Goal: Information Seeking & Learning: Learn about a topic

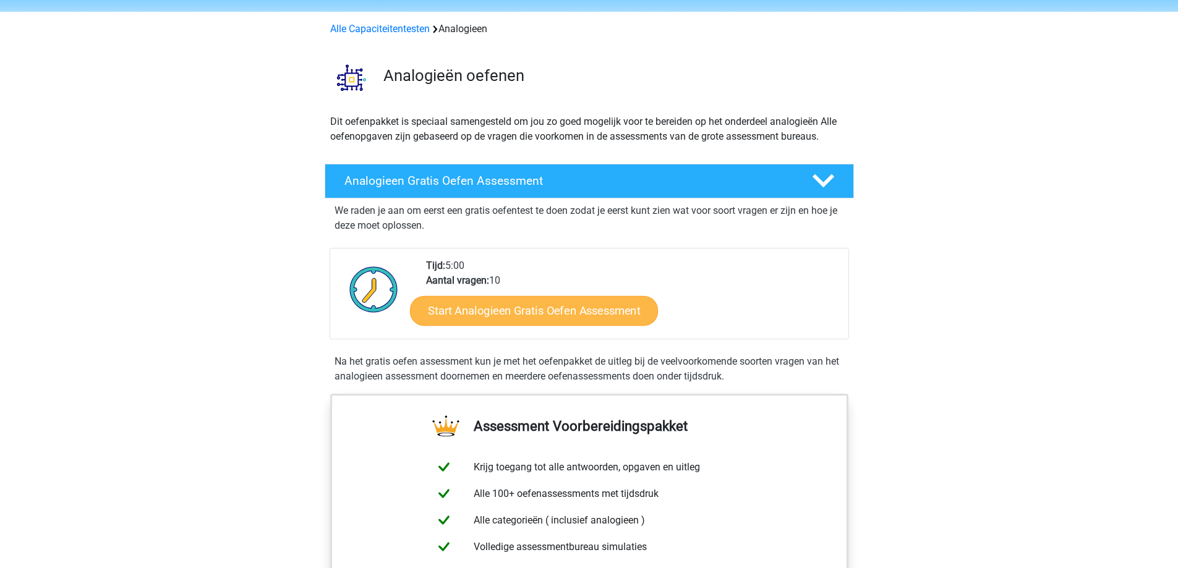
scroll to position [62, 0]
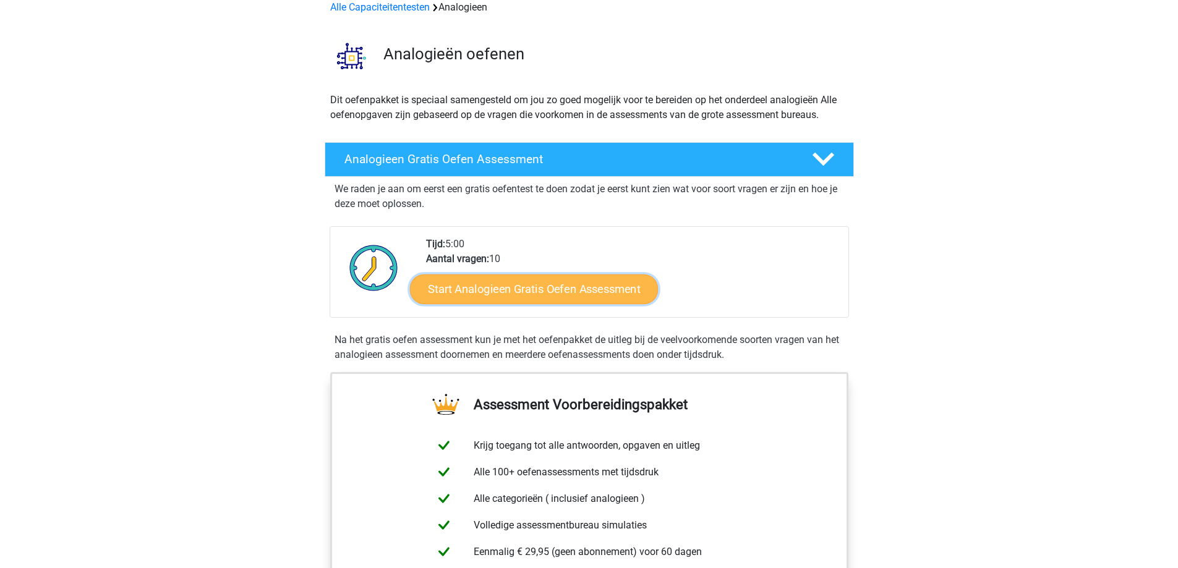
click at [550, 283] on link "Start Analogieen Gratis Oefen Assessment" at bounding box center [534, 289] width 248 height 30
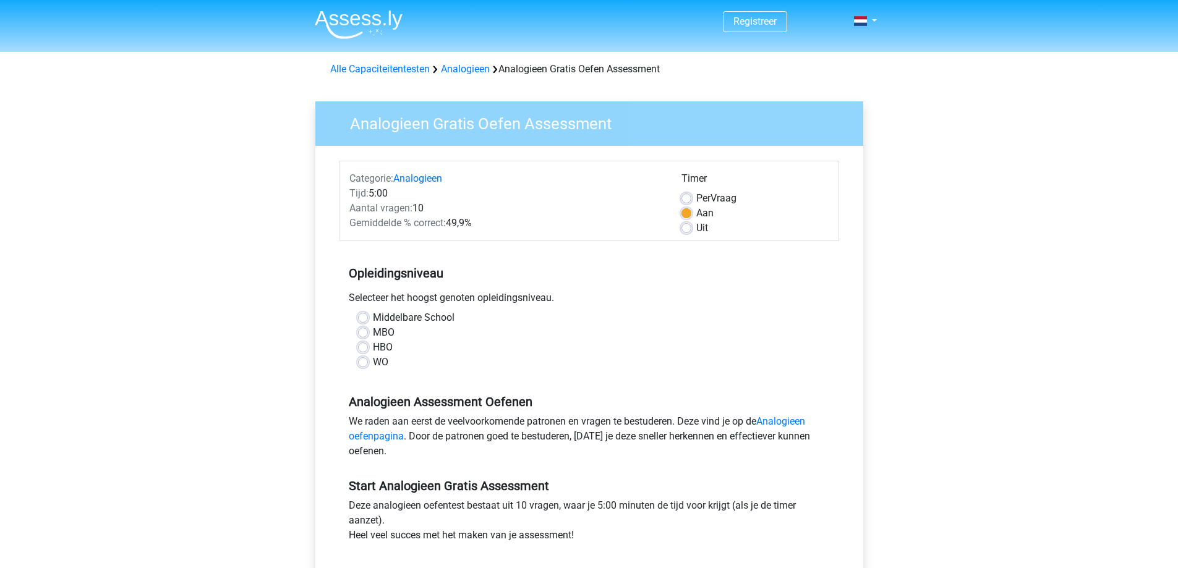
click at [373, 359] on label "WO" at bounding box center [380, 362] width 15 height 15
click at [362, 359] on input "WO" at bounding box center [363, 361] width 10 height 12
radio input "true"
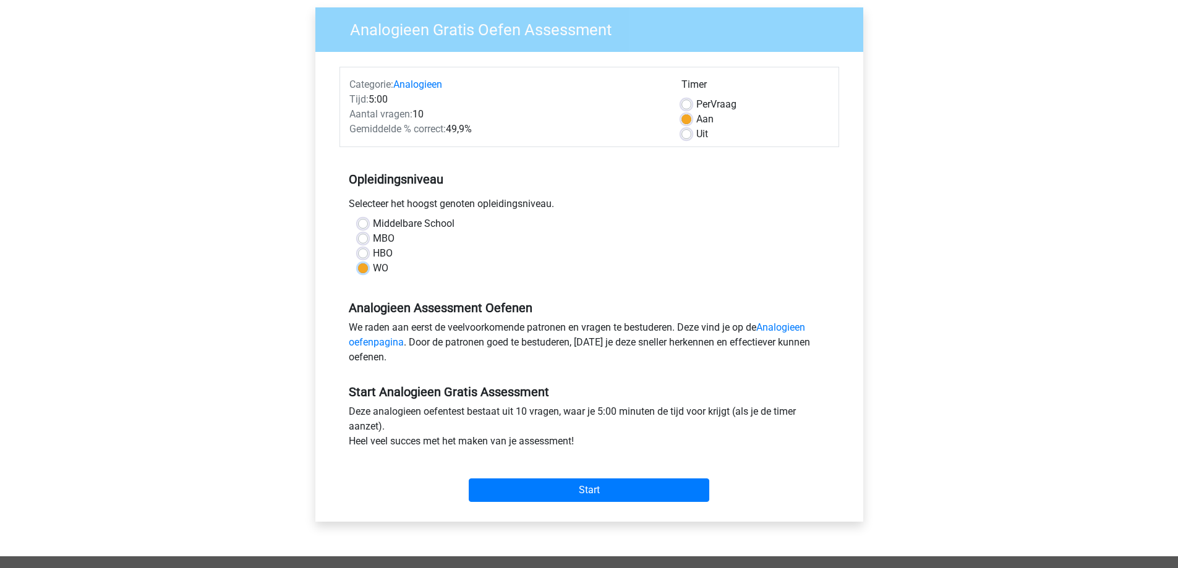
scroll to position [124, 0]
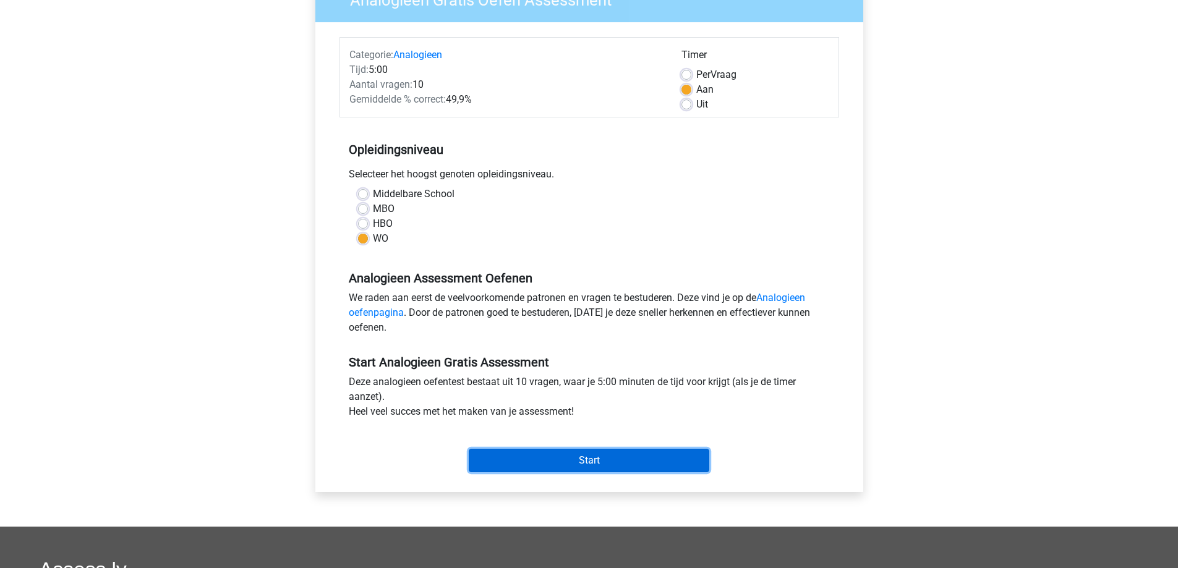
click at [573, 465] on input "Start" at bounding box center [589, 461] width 241 height 24
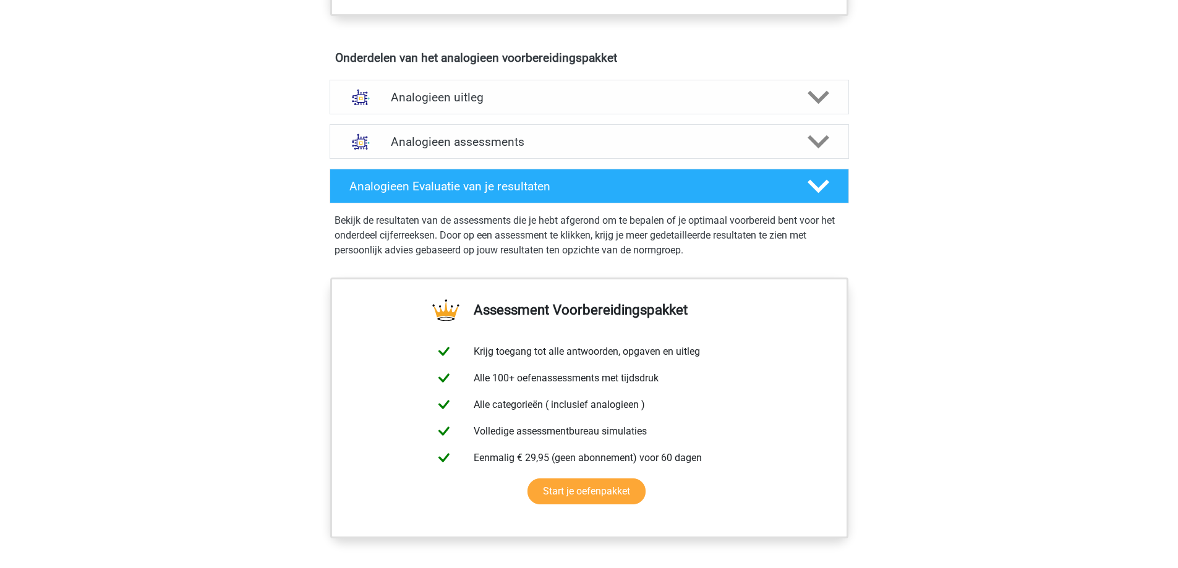
scroll to position [680, 0]
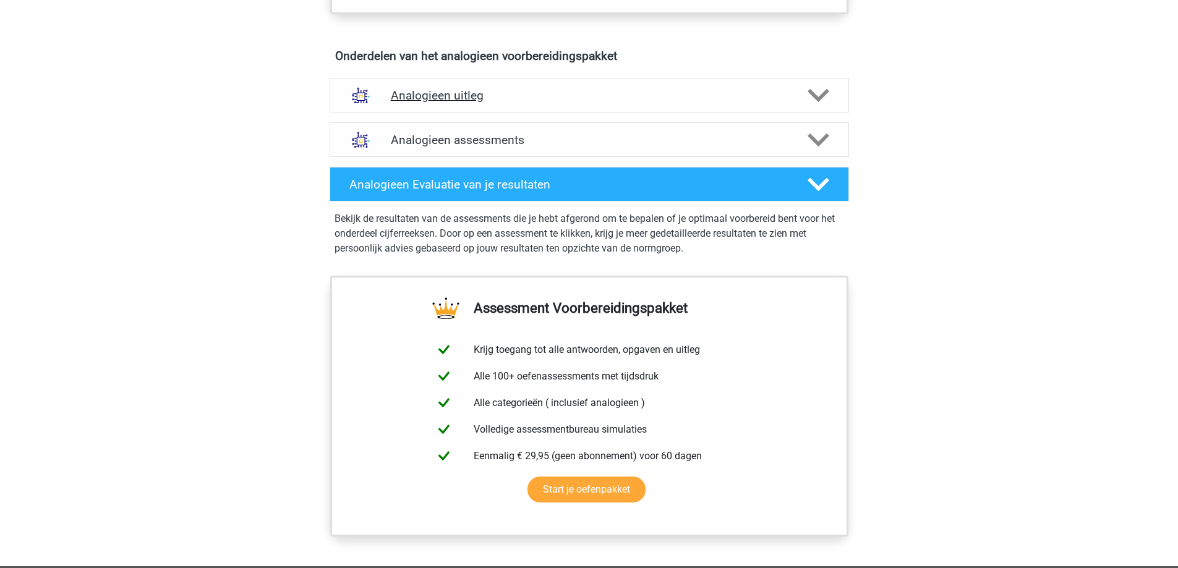
click at [815, 90] on icon at bounding box center [819, 96] width 22 height 22
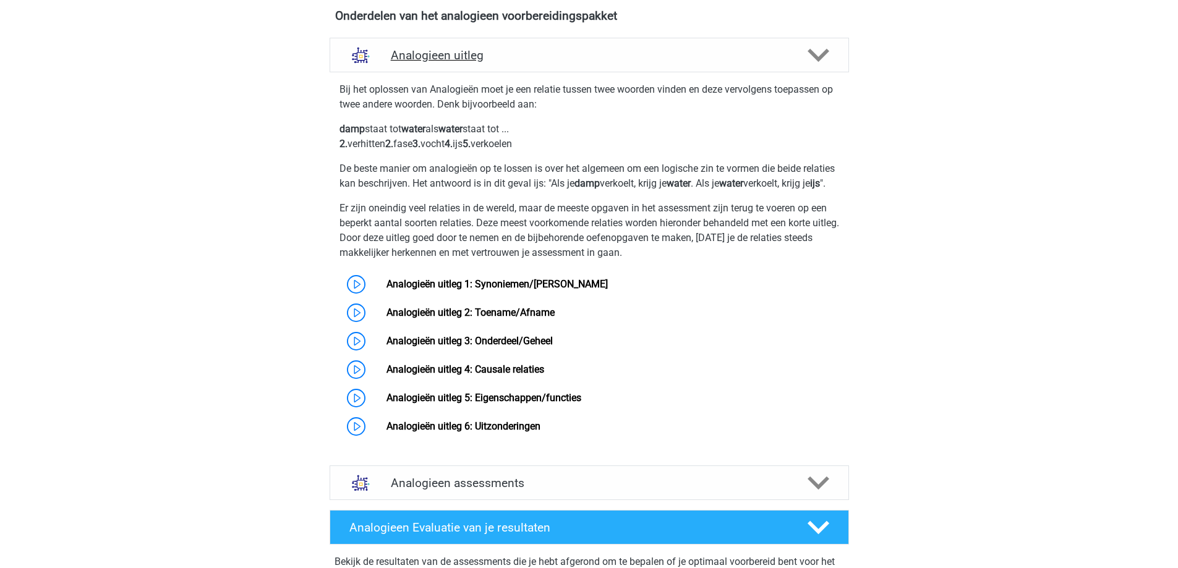
scroll to position [742, 0]
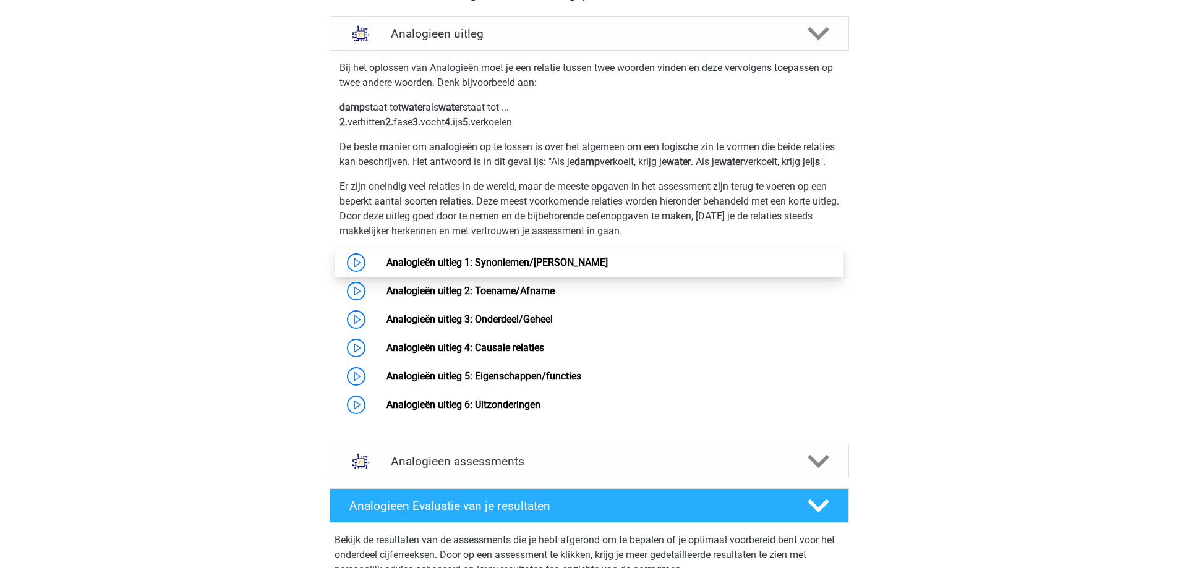
click at [387, 268] on link "Analogieën uitleg 1: Synoniemen/Antoniemen" at bounding box center [497, 263] width 221 height 12
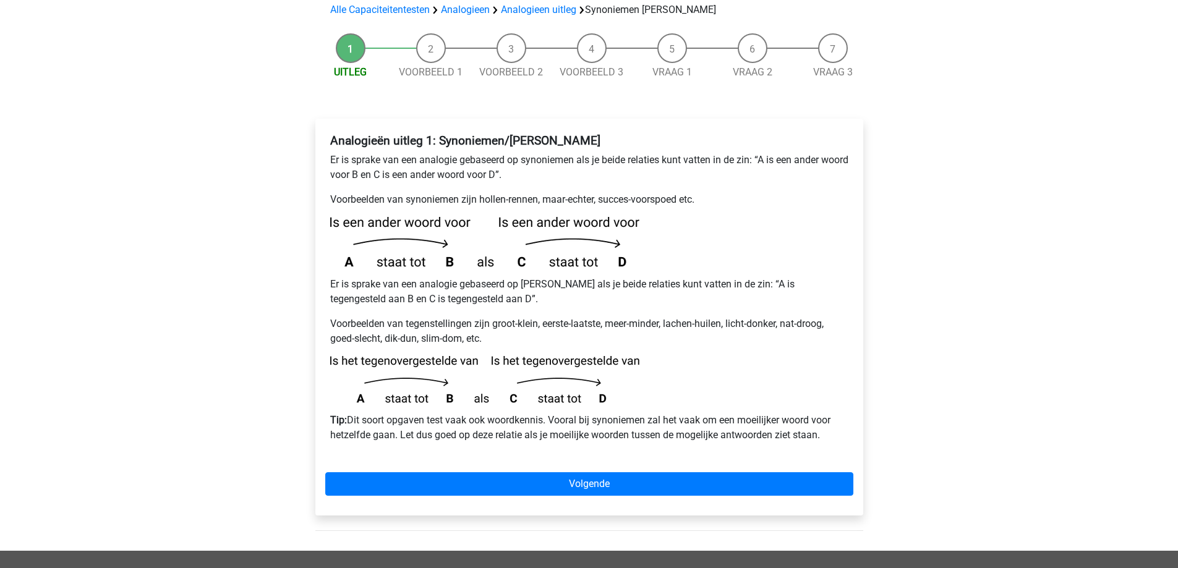
scroll to position [186, 0]
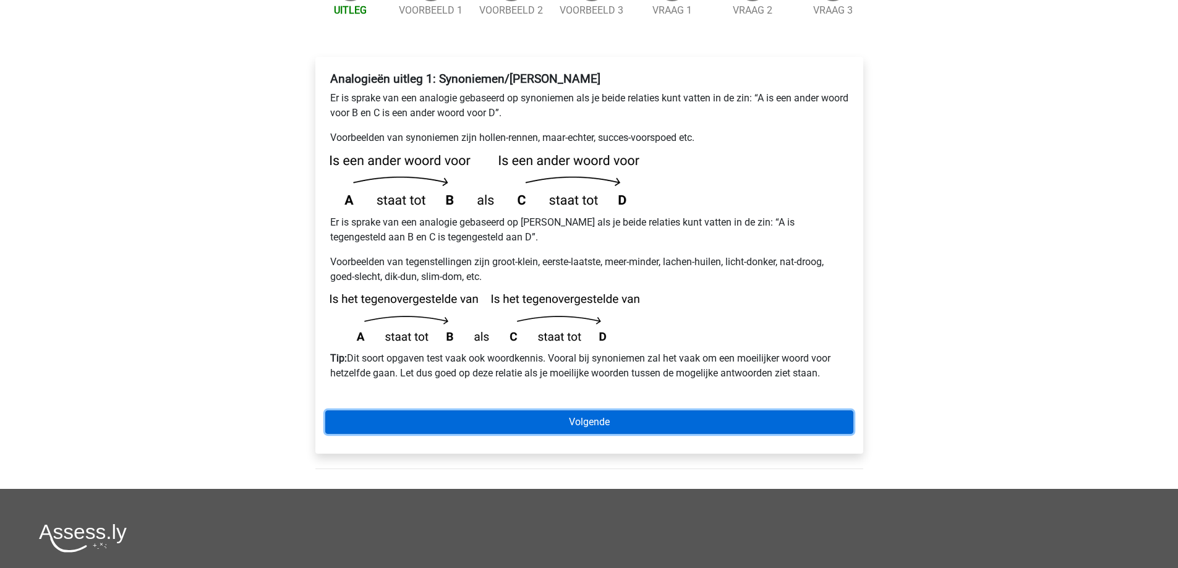
click at [585, 411] on link "Volgende" at bounding box center [589, 423] width 528 height 24
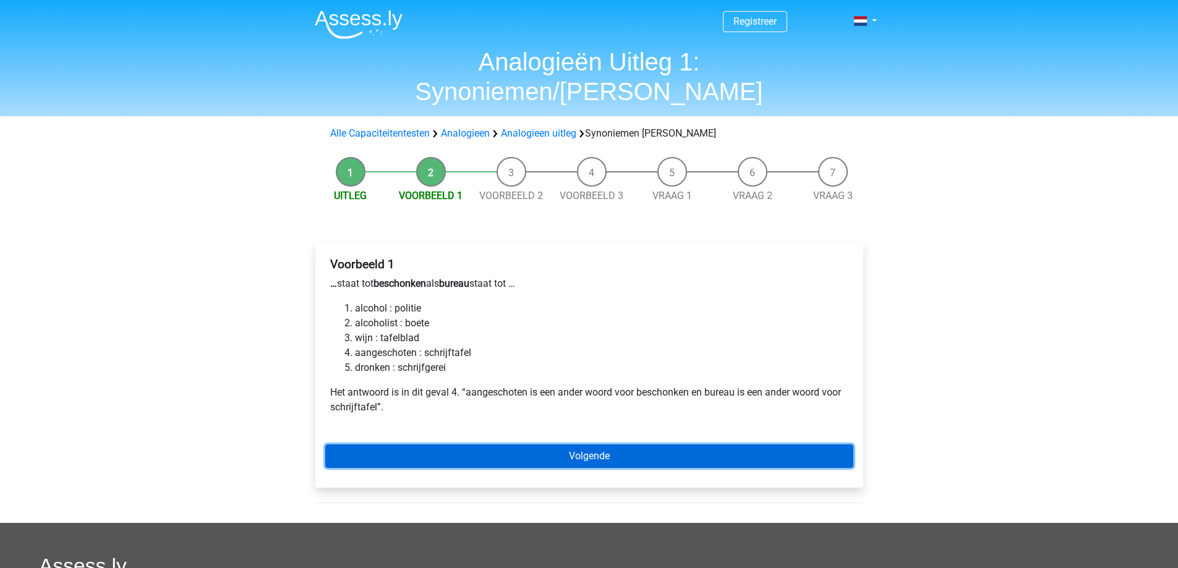
click at [576, 445] on link "Volgende" at bounding box center [589, 457] width 528 height 24
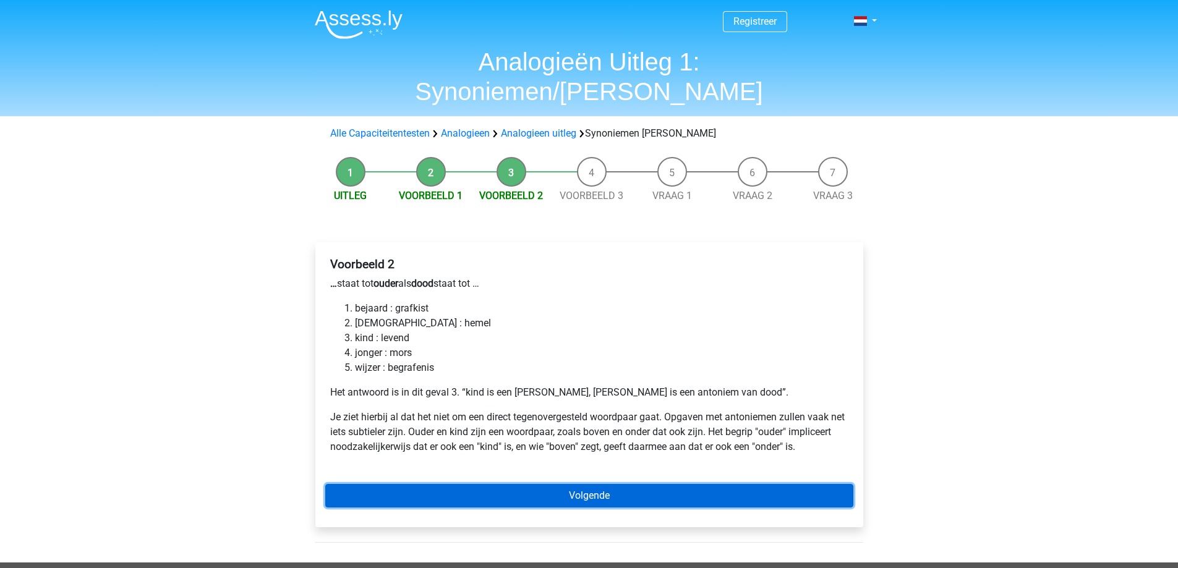
click at [596, 484] on link "Volgende" at bounding box center [589, 496] width 528 height 24
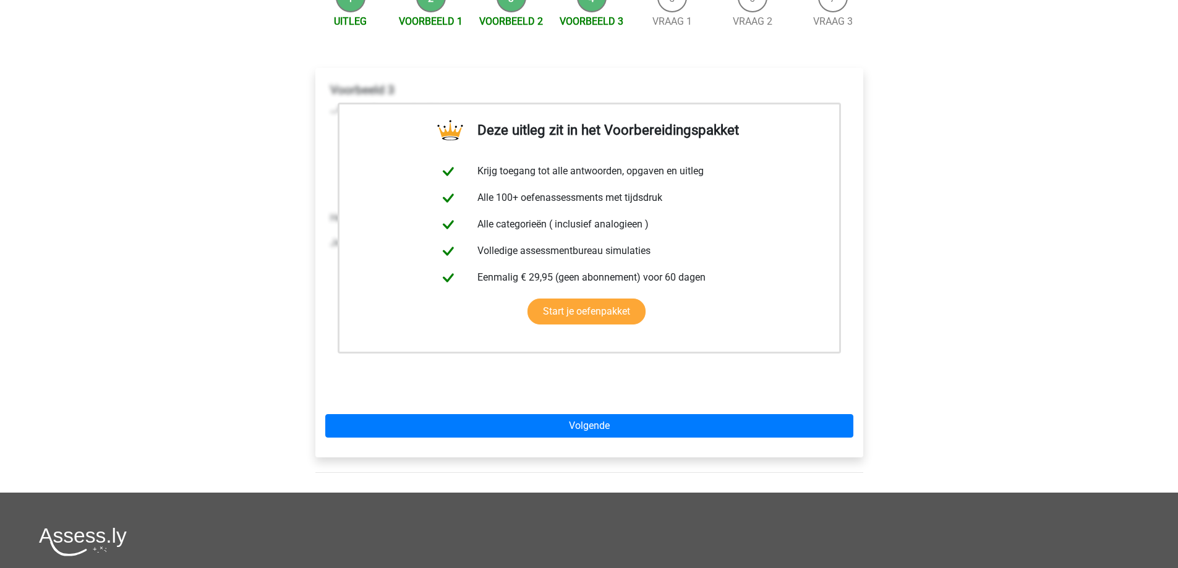
scroll to position [124, 0]
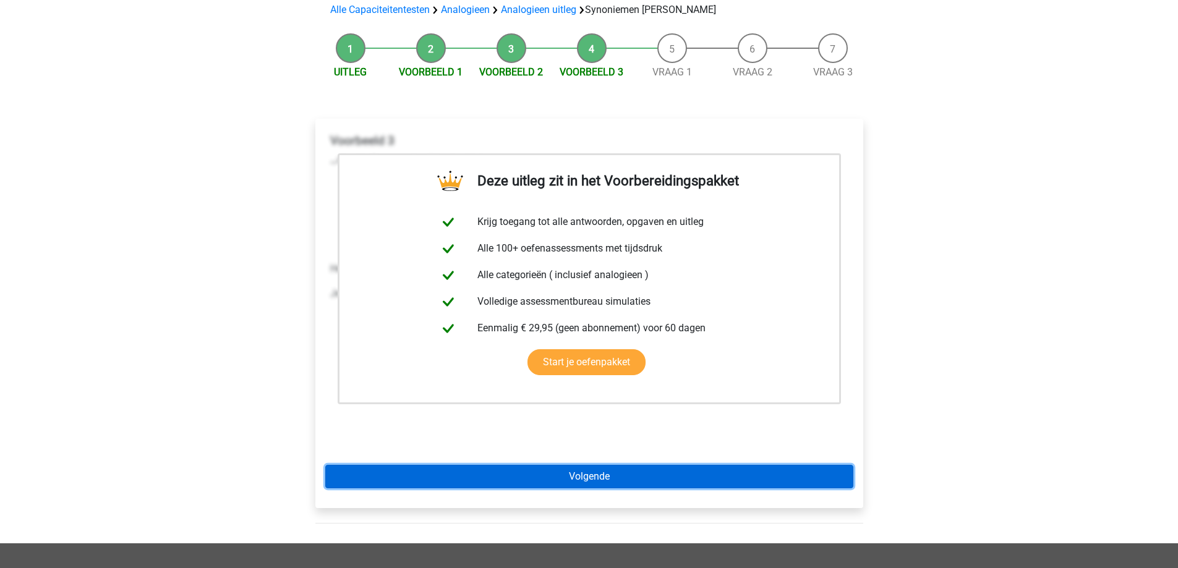
click at [594, 465] on link "Volgende" at bounding box center [589, 477] width 528 height 24
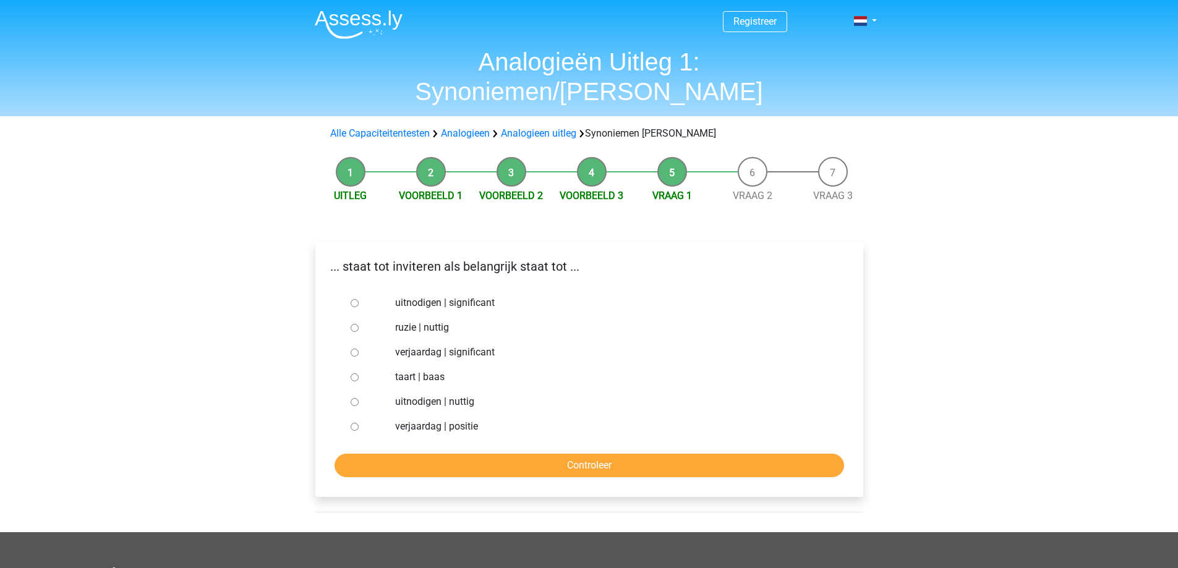
click at [351, 299] on input "uitnodigen | significant" at bounding box center [355, 303] width 8 height 8
radio input "true"
click at [485, 454] on input "Controleer" at bounding box center [590, 466] width 510 height 24
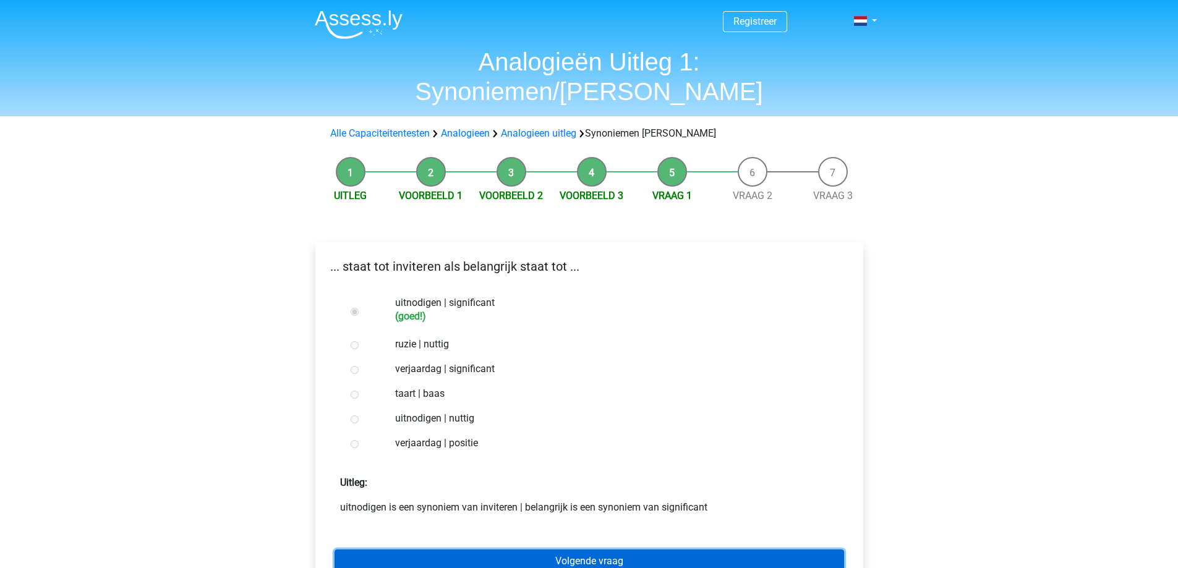
click at [560, 550] on link "Volgende vraag" at bounding box center [590, 562] width 510 height 24
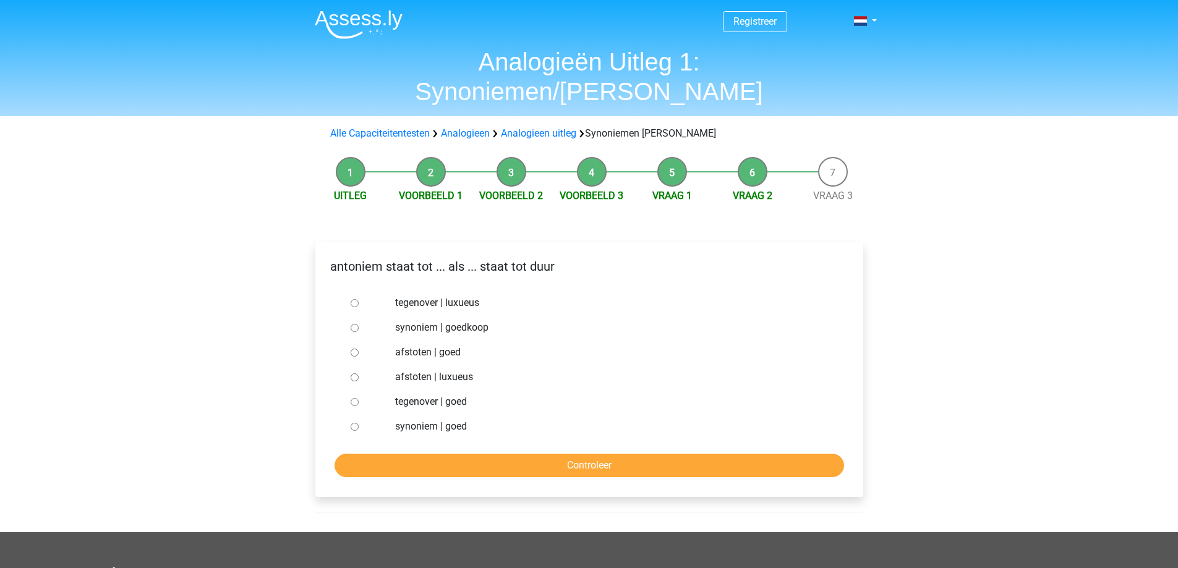
click at [352, 324] on input "synoniem | goedkoop" at bounding box center [355, 328] width 8 height 8
radio input "true"
click at [500, 454] on input "Controleer" at bounding box center [590, 466] width 510 height 24
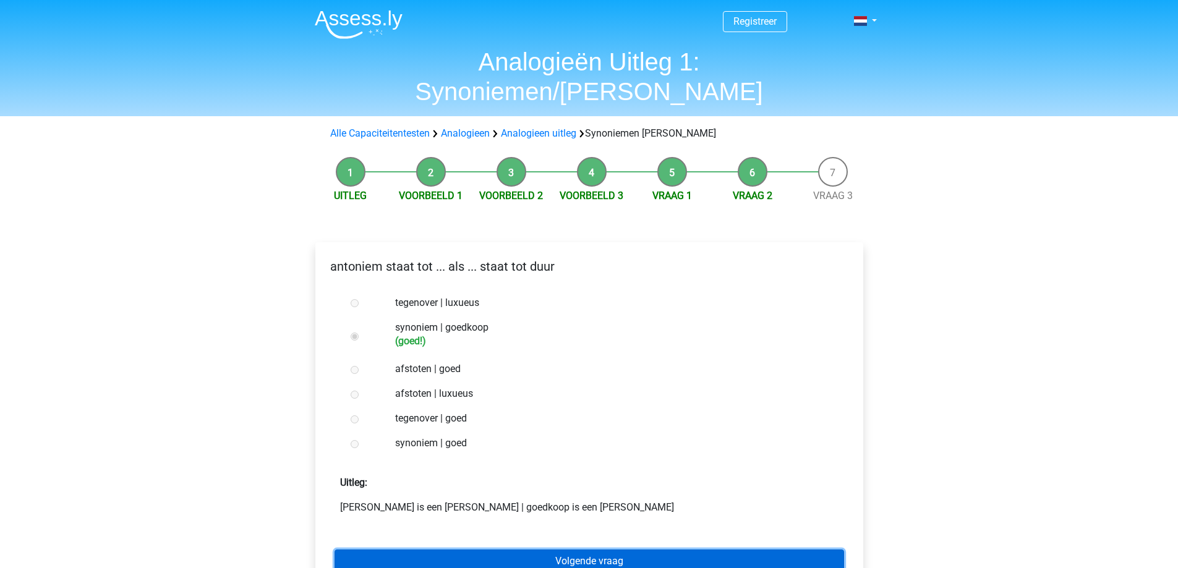
click at [534, 550] on link "Volgende vraag" at bounding box center [590, 562] width 510 height 24
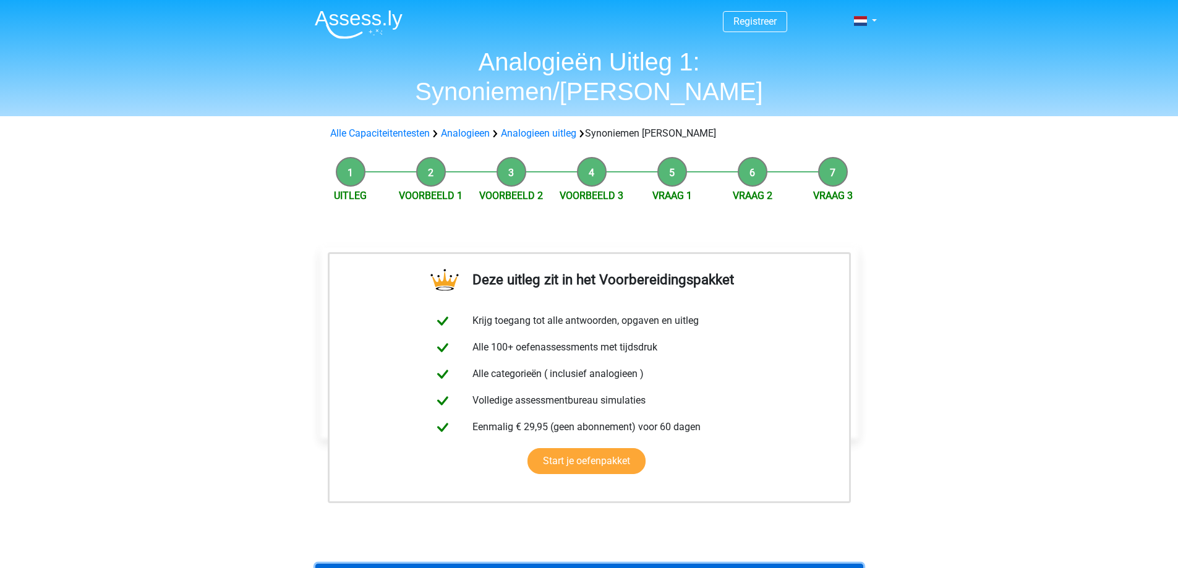
click at [552, 564] on link "Terug naar analogieën oefenen" at bounding box center [589, 576] width 548 height 24
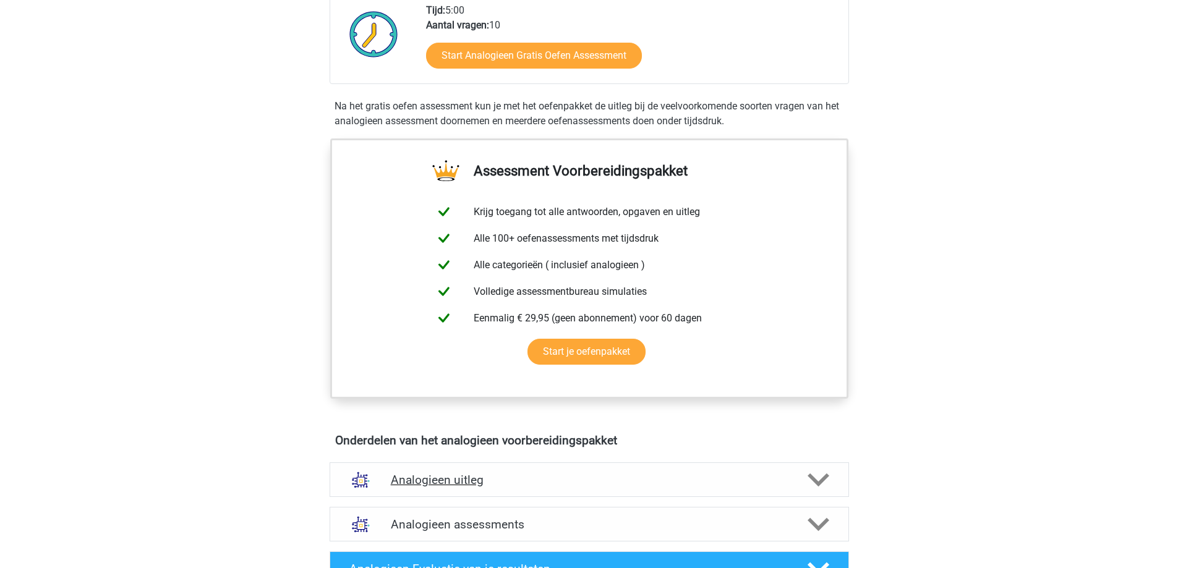
scroll to position [495, 0]
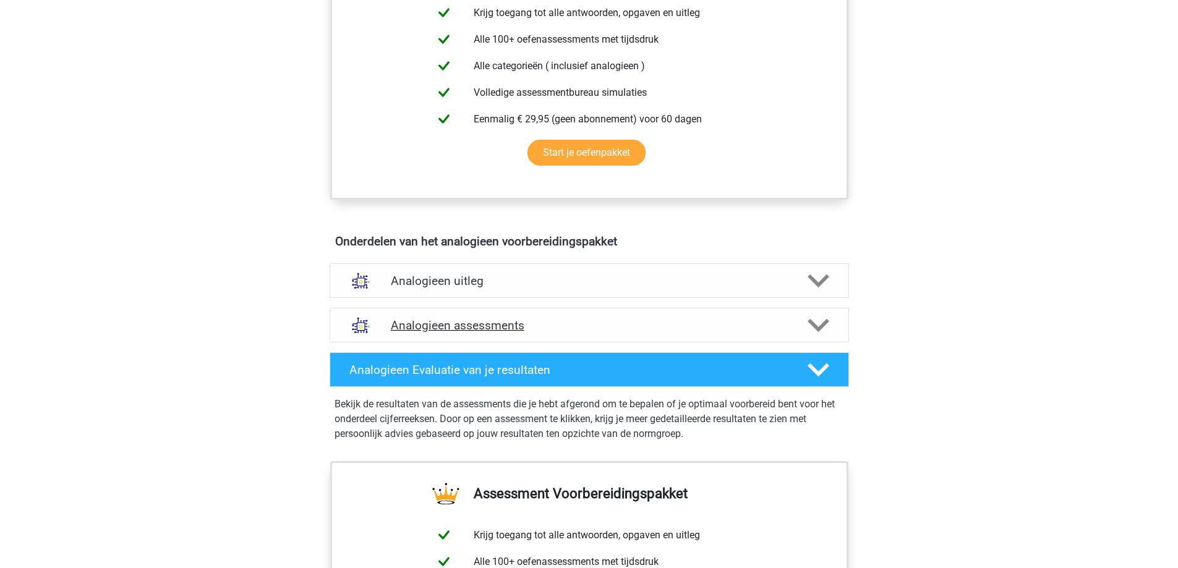
click at [470, 325] on h4 "Analogieen assessments" at bounding box center [589, 326] width 397 height 14
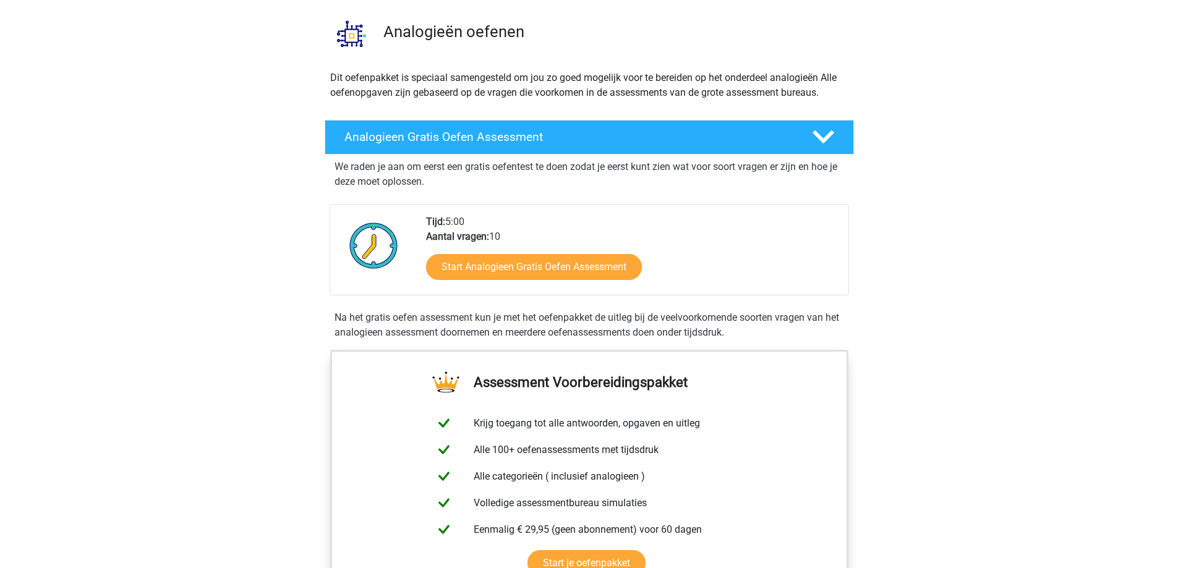
scroll to position [0, 0]
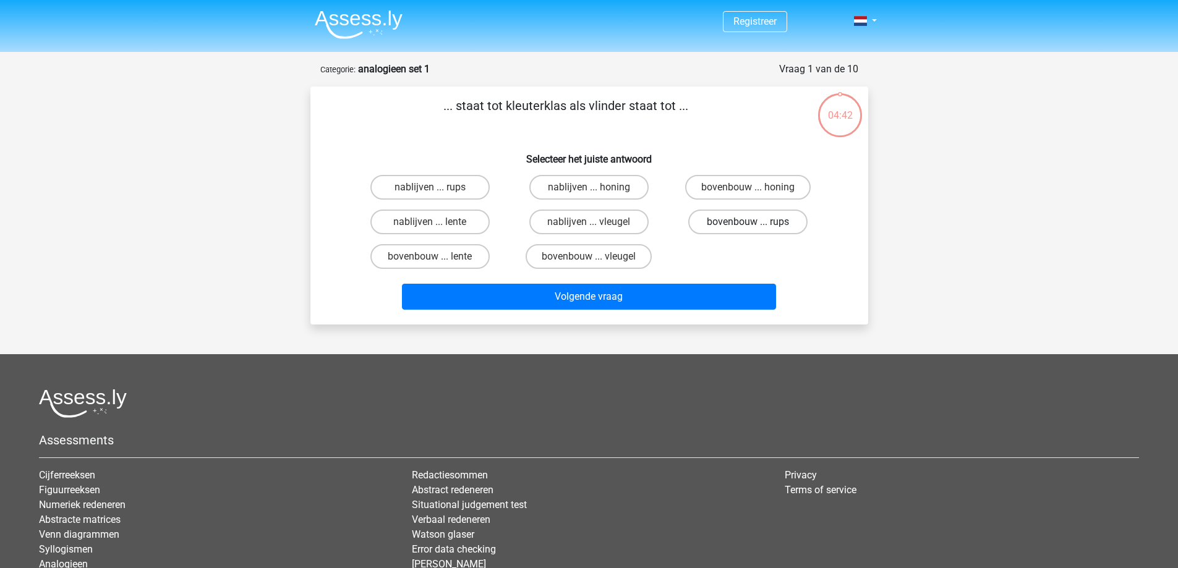
click at [731, 222] on label "bovenbouw ... rups" at bounding box center [747, 222] width 119 height 25
click at [748, 222] on input "bovenbouw ... rups" at bounding box center [752, 226] width 8 height 8
radio input "true"
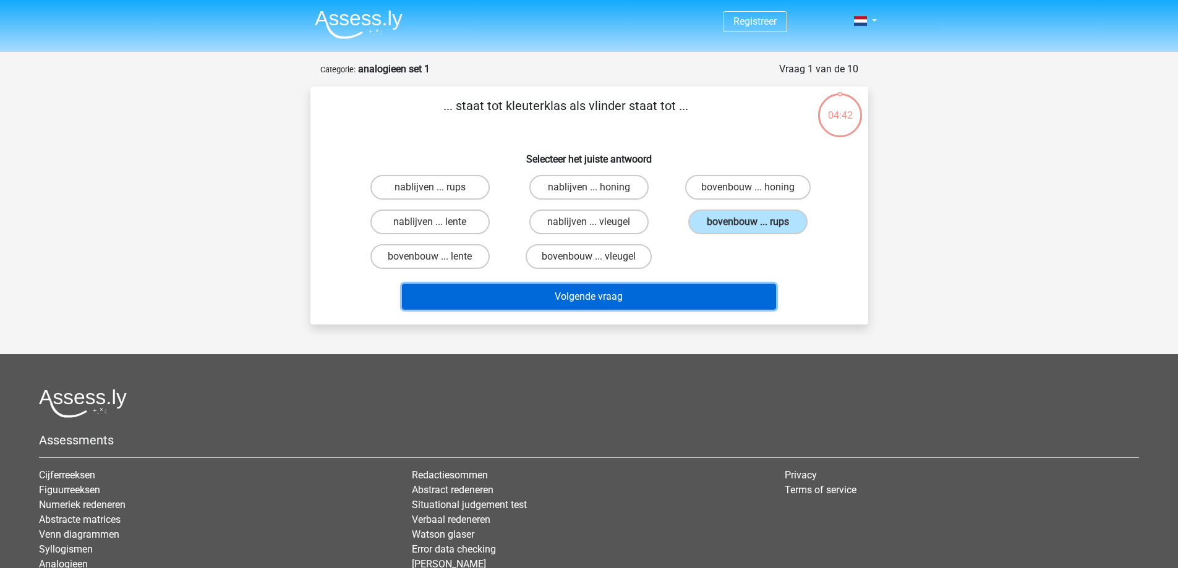
click at [604, 300] on button "Volgende vraag" at bounding box center [589, 297] width 374 height 26
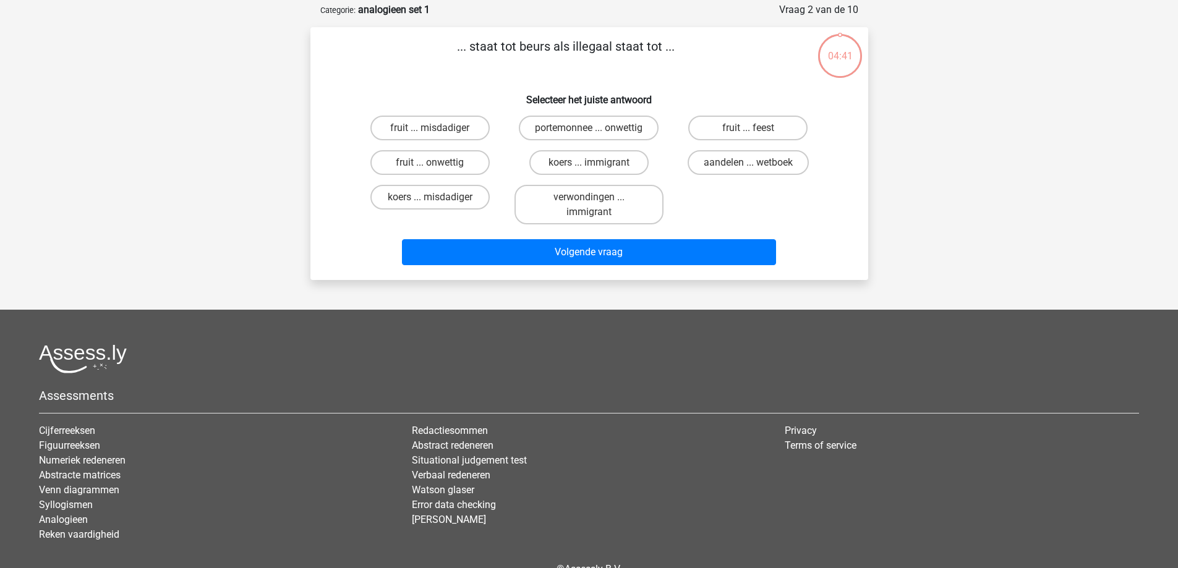
scroll to position [62, 0]
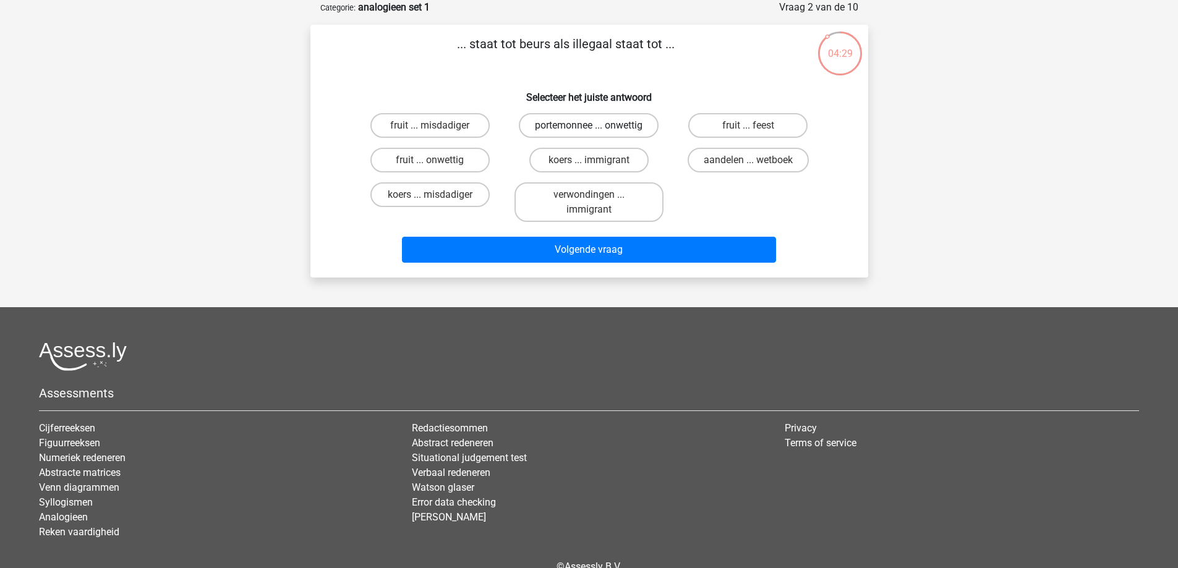
click at [568, 123] on label "portemonnee ... onwettig" at bounding box center [589, 125] width 140 height 25
click at [589, 126] on input "portemonnee ... onwettig" at bounding box center [593, 130] width 8 height 8
radio input "true"
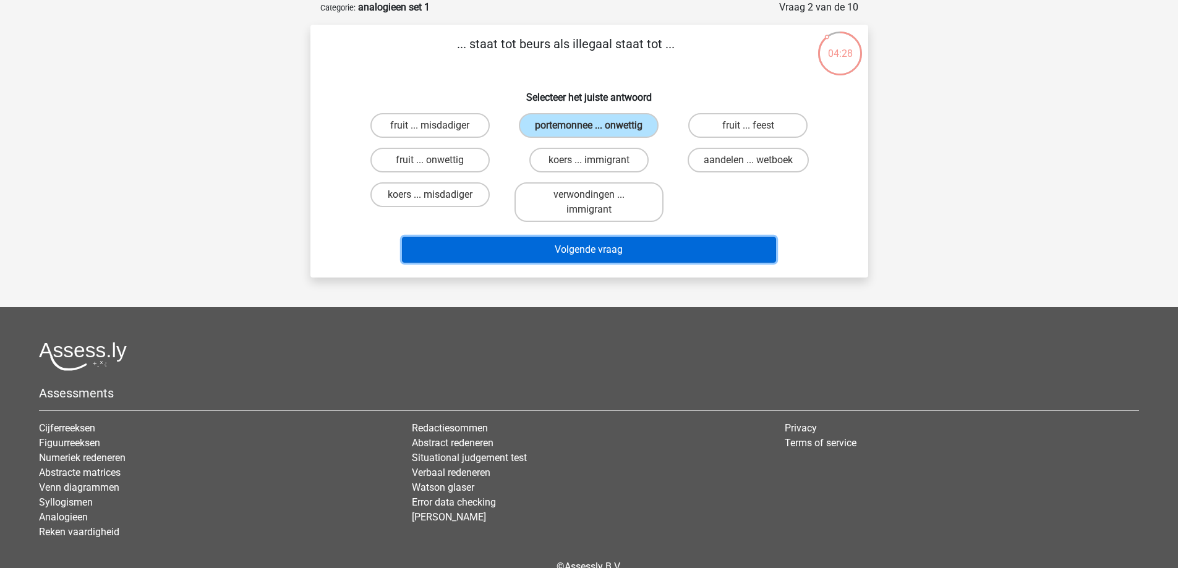
click at [578, 241] on button "Volgende vraag" at bounding box center [589, 250] width 374 height 26
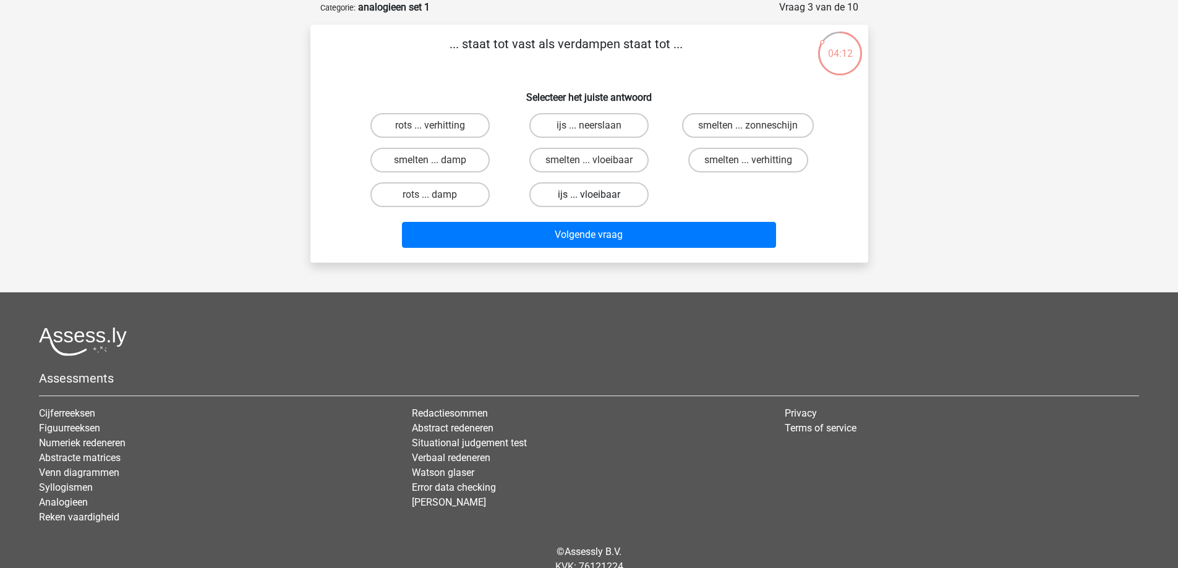
click at [603, 193] on label "ijs ... vloeibaar" at bounding box center [588, 194] width 119 height 25
click at [597, 195] on input "ijs ... vloeibaar" at bounding box center [593, 199] width 8 height 8
radio input "true"
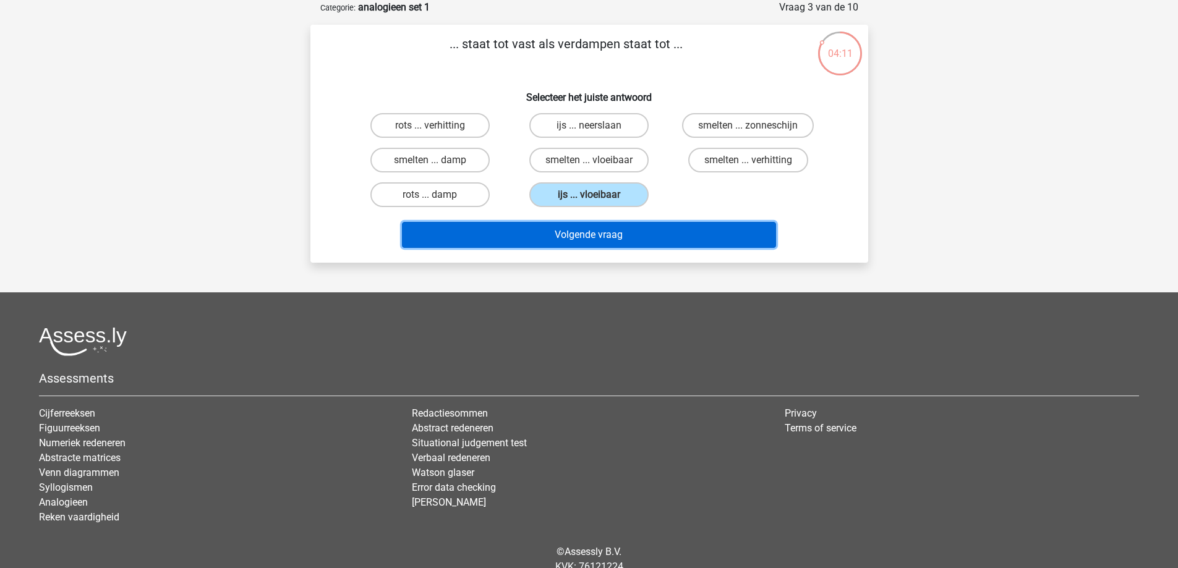
click at [597, 237] on button "Volgende vraag" at bounding box center [589, 235] width 374 height 26
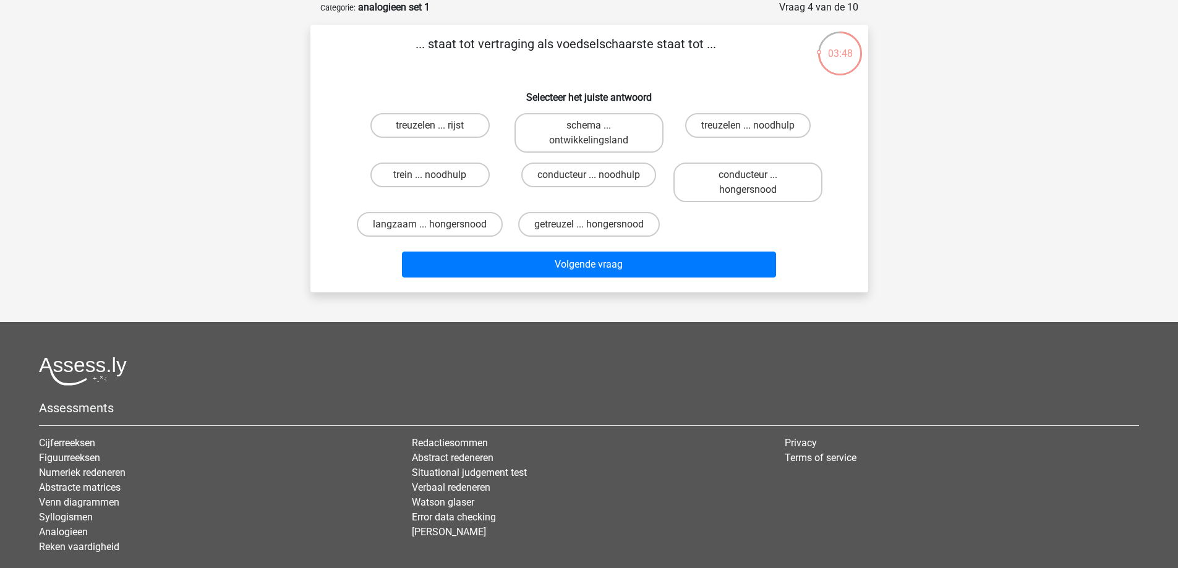
click at [590, 228] on input "getreuzel ... hongersnood" at bounding box center [593, 229] width 8 height 8
radio input "true"
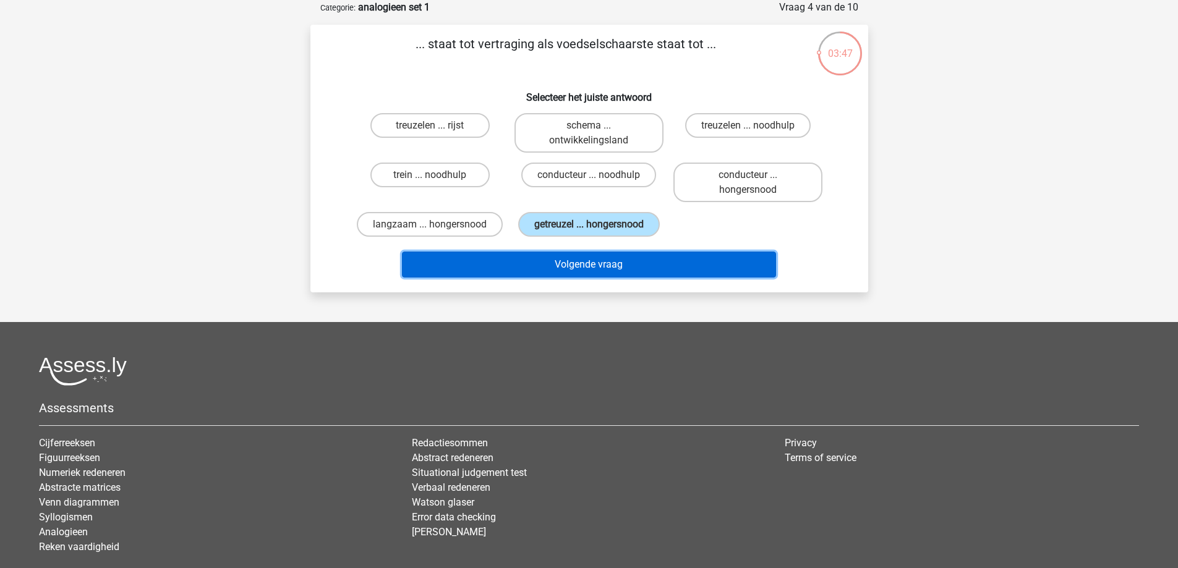
click at [584, 264] on button "Volgende vraag" at bounding box center [589, 265] width 374 height 26
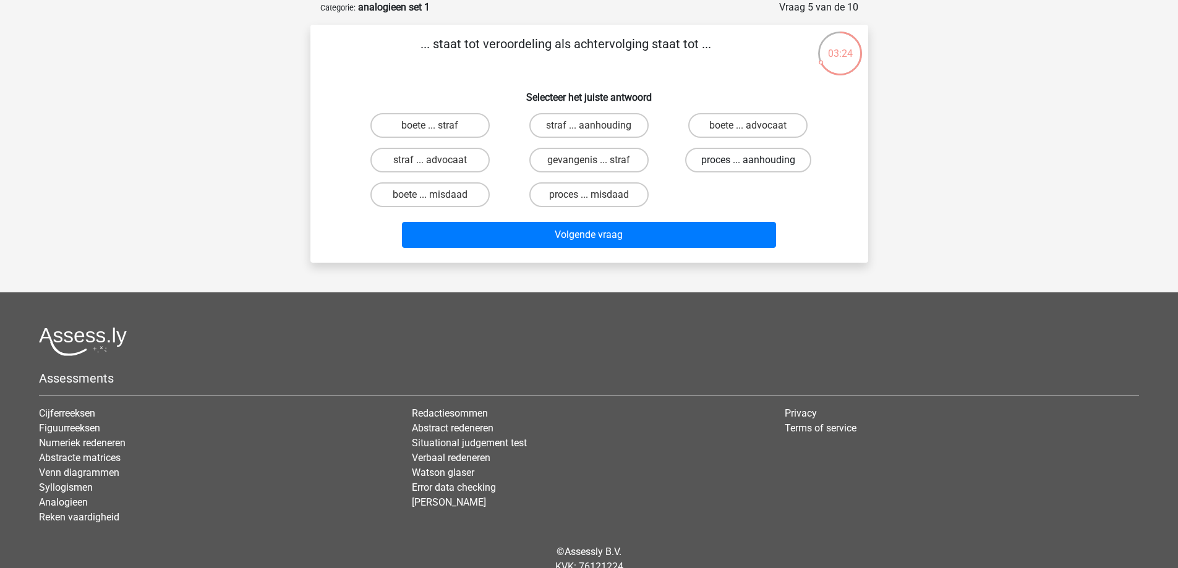
click at [705, 161] on label "proces ... aanhouding" at bounding box center [748, 160] width 126 height 25
click at [748, 161] on input "proces ... aanhouding" at bounding box center [752, 164] width 8 height 8
radio input "true"
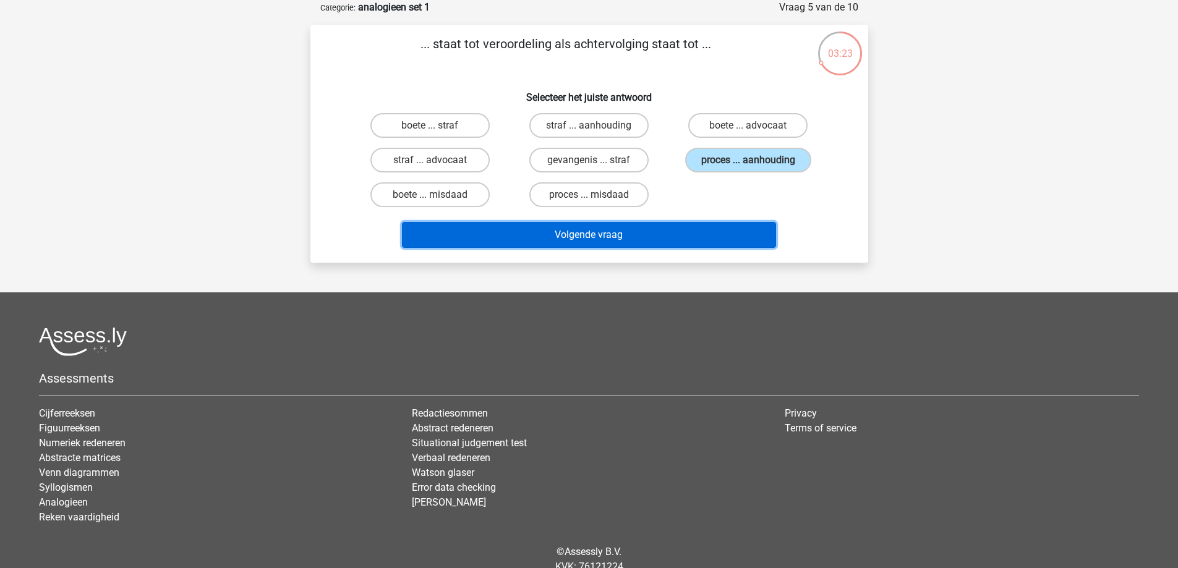
click at [560, 237] on button "Volgende vraag" at bounding box center [589, 235] width 374 height 26
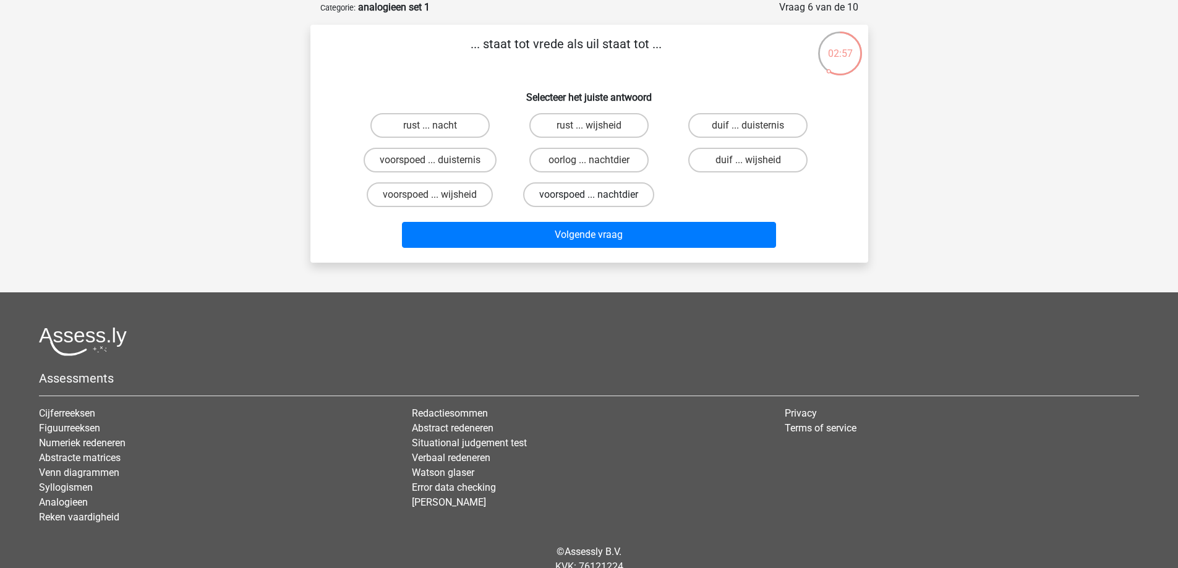
click at [596, 194] on label "voorspoed ... nachtdier" at bounding box center [588, 194] width 131 height 25
click at [596, 195] on input "voorspoed ... nachtdier" at bounding box center [593, 199] width 8 height 8
radio input "true"
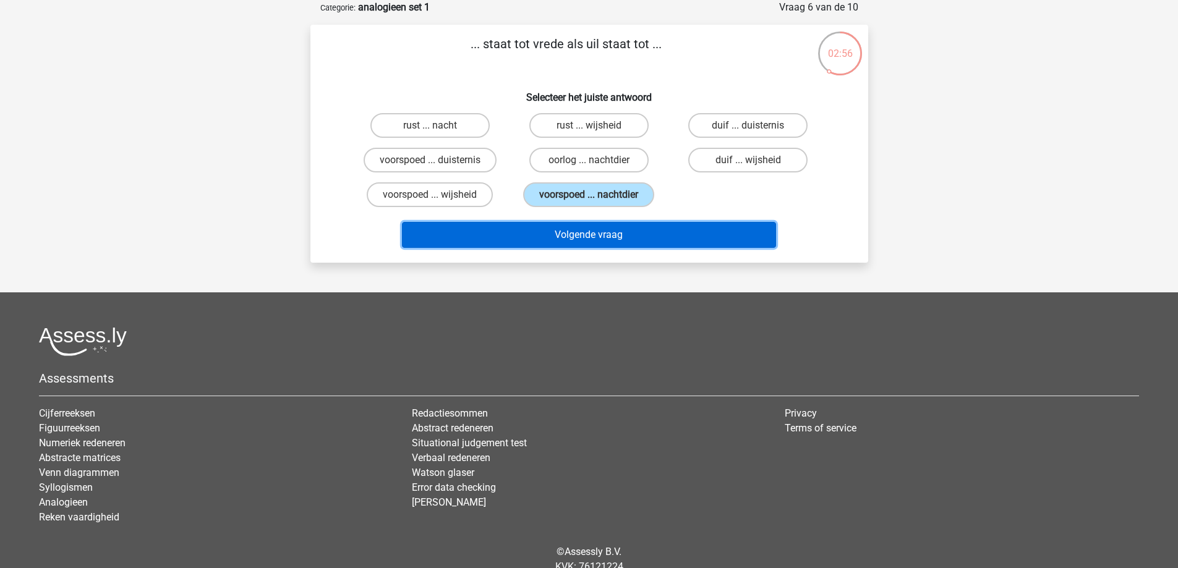
click at [583, 240] on button "Volgende vraag" at bounding box center [589, 235] width 374 height 26
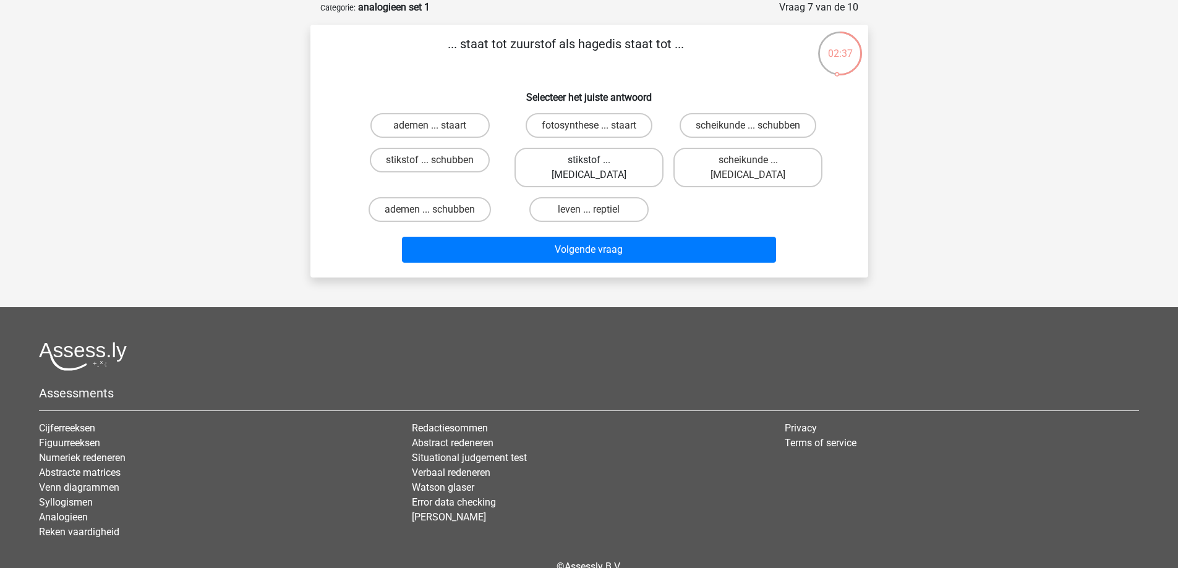
click at [573, 163] on label "stikstof ... [MEDICAL_DATA]" at bounding box center [589, 168] width 149 height 40
click at [589, 163] on input "stikstof ... [MEDICAL_DATA]" at bounding box center [593, 164] width 8 height 8
radio input "true"
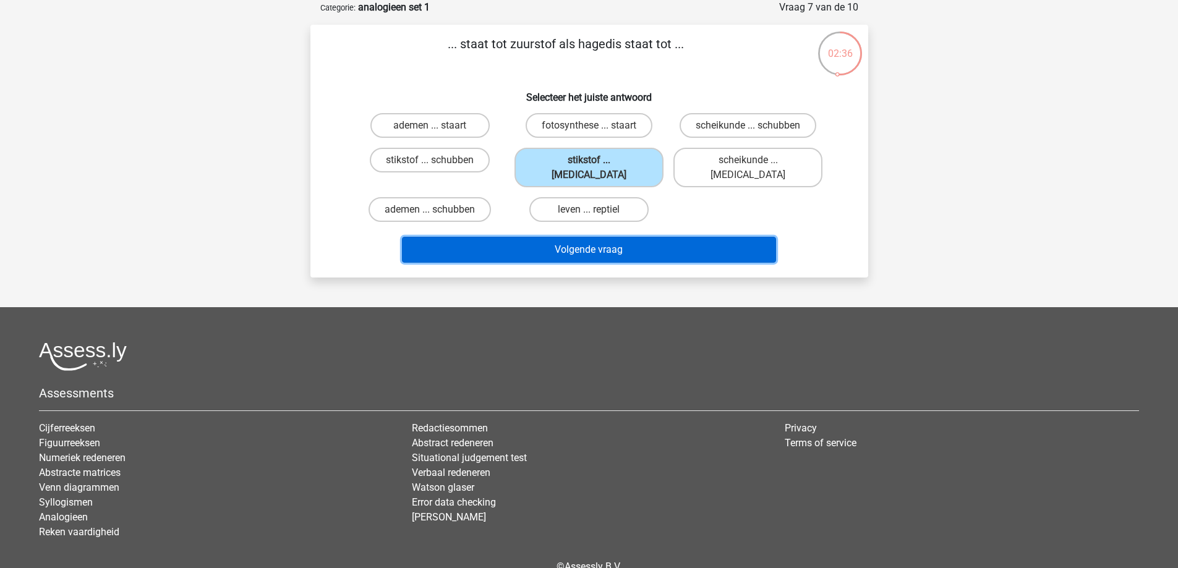
click at [562, 237] on button "Volgende vraag" at bounding box center [589, 250] width 374 height 26
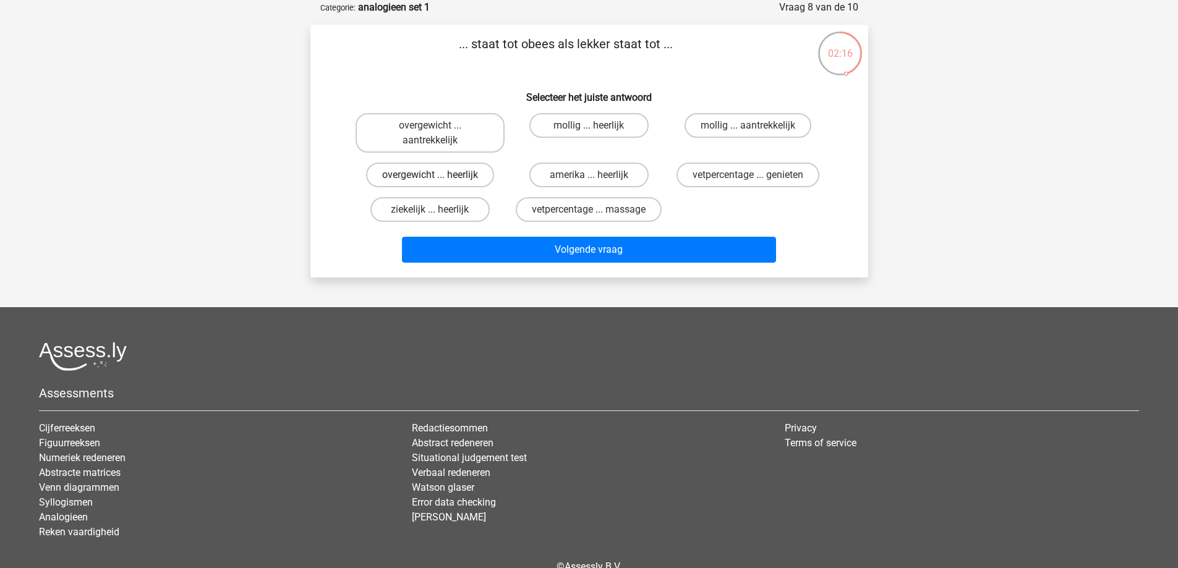
click at [468, 176] on label "overgewicht ... heerlijk" at bounding box center [430, 175] width 128 height 25
click at [438, 176] on input "overgewicht ... heerlijk" at bounding box center [434, 179] width 8 height 8
radio input "true"
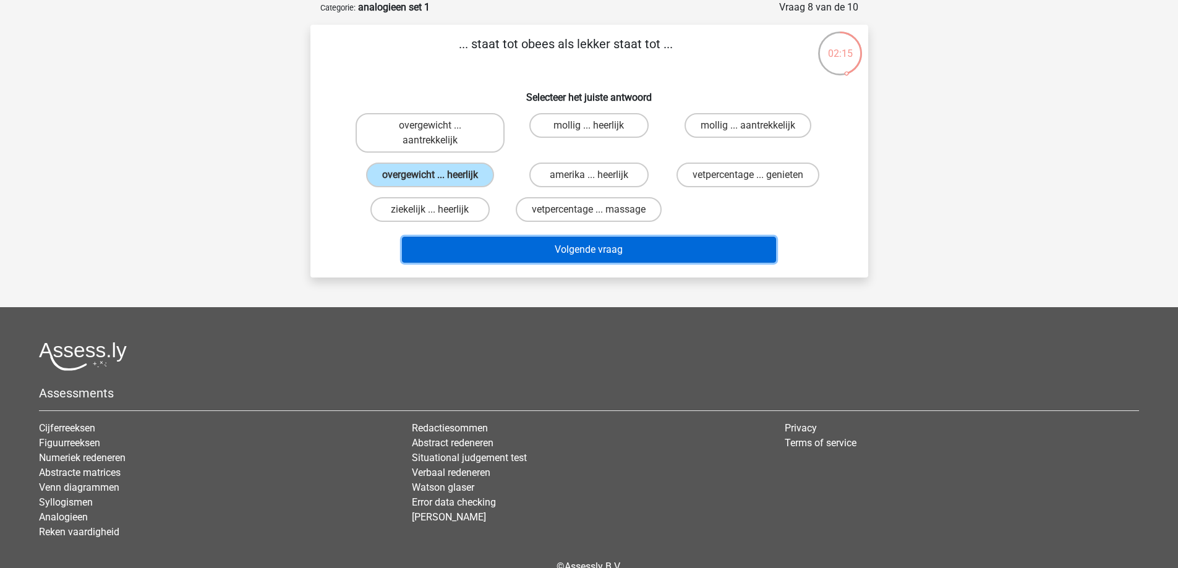
click at [588, 240] on button "Volgende vraag" at bounding box center [589, 250] width 374 height 26
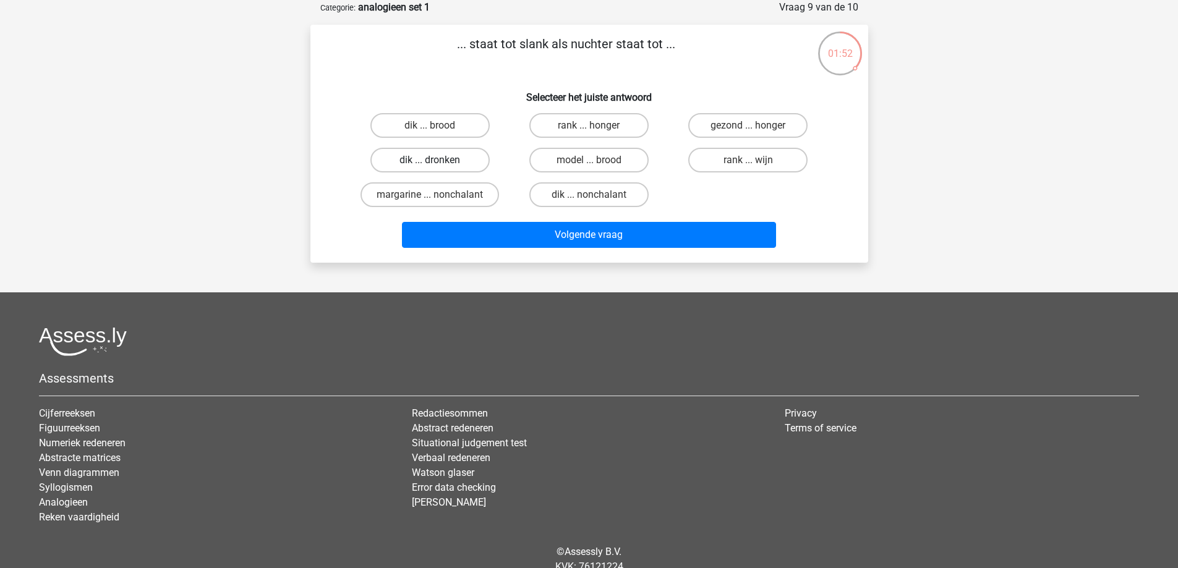
click at [469, 163] on label "dik ... dronken" at bounding box center [429, 160] width 119 height 25
click at [438, 163] on input "dik ... dronken" at bounding box center [434, 164] width 8 height 8
radio input "true"
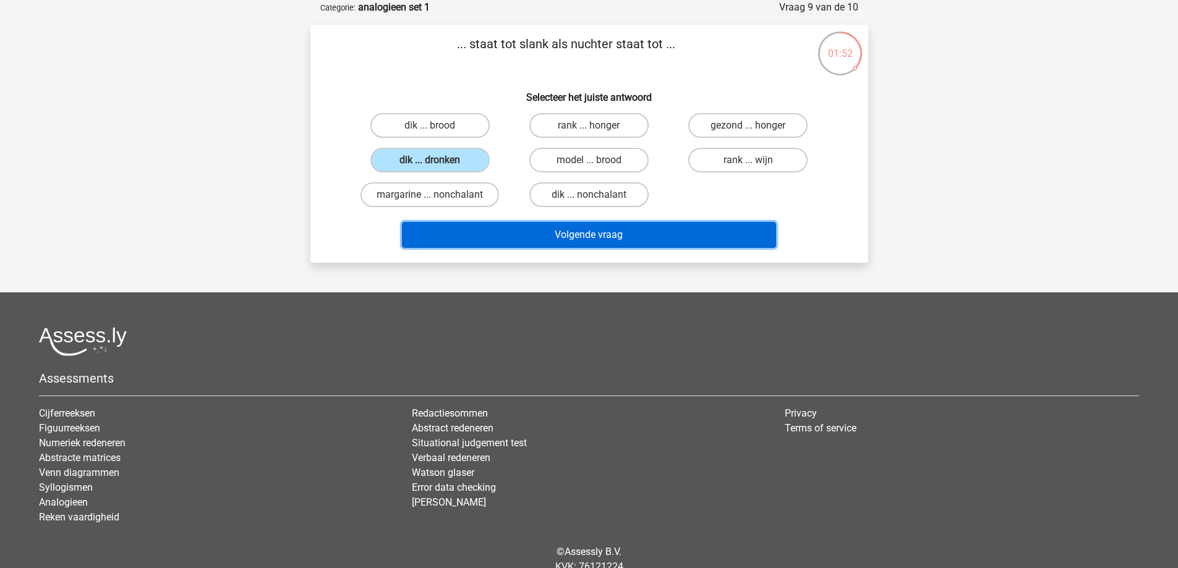
click at [551, 237] on button "Volgende vraag" at bounding box center [589, 235] width 374 height 26
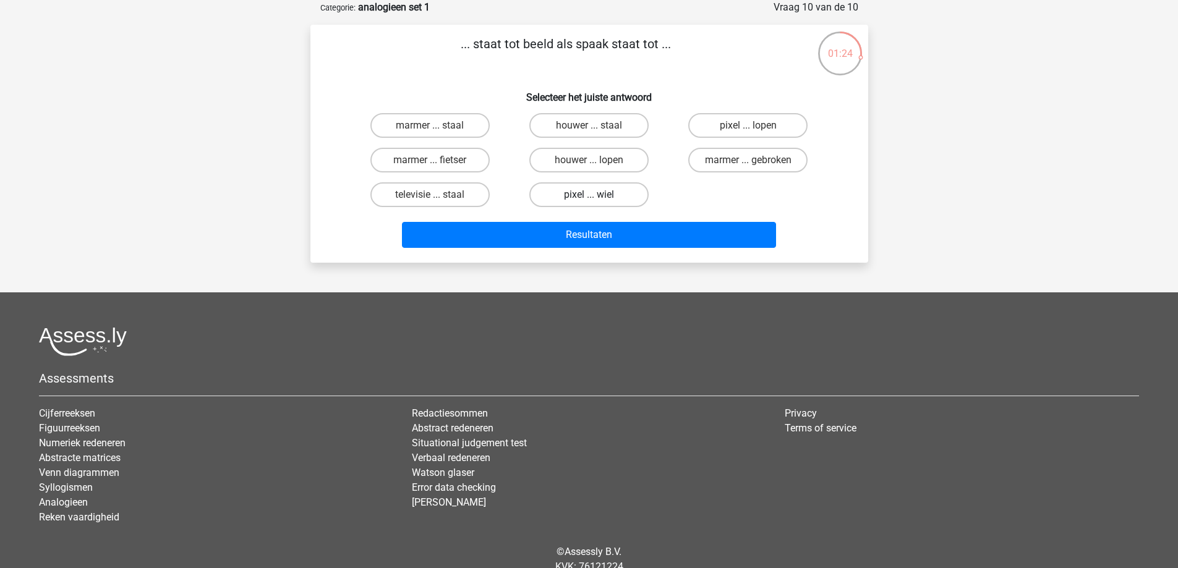
click at [617, 195] on label "pixel ... wiel" at bounding box center [588, 194] width 119 height 25
click at [597, 195] on input "pixel ... wiel" at bounding box center [593, 199] width 8 height 8
radio input "true"
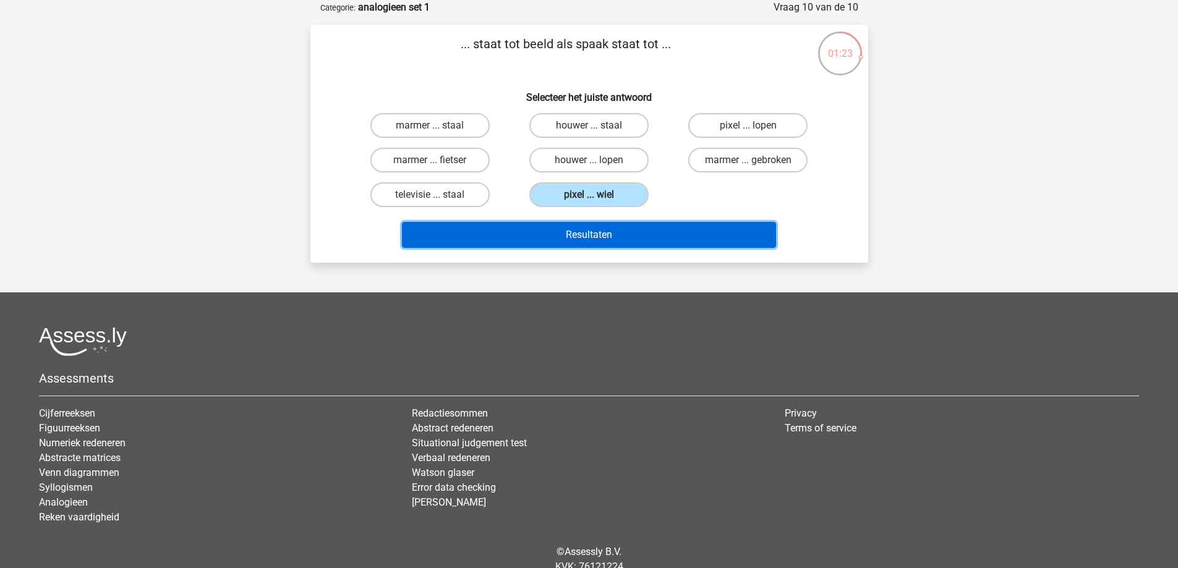
click at [598, 241] on button "Resultaten" at bounding box center [589, 235] width 374 height 26
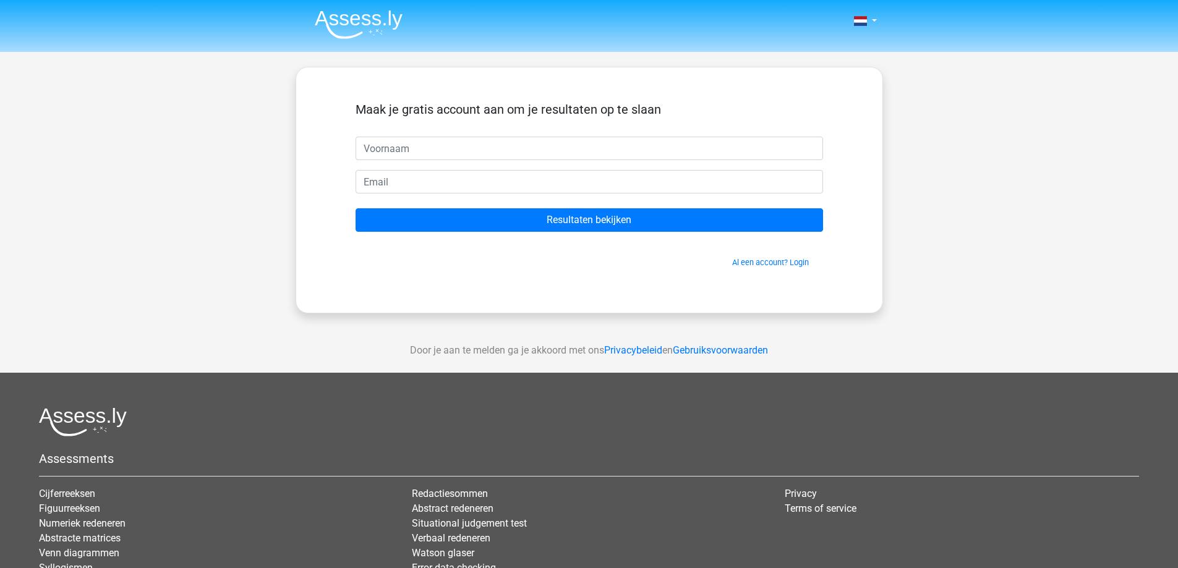
click at [536, 147] on input "text" at bounding box center [590, 149] width 468 height 24
type input "[PERSON_NAME]"
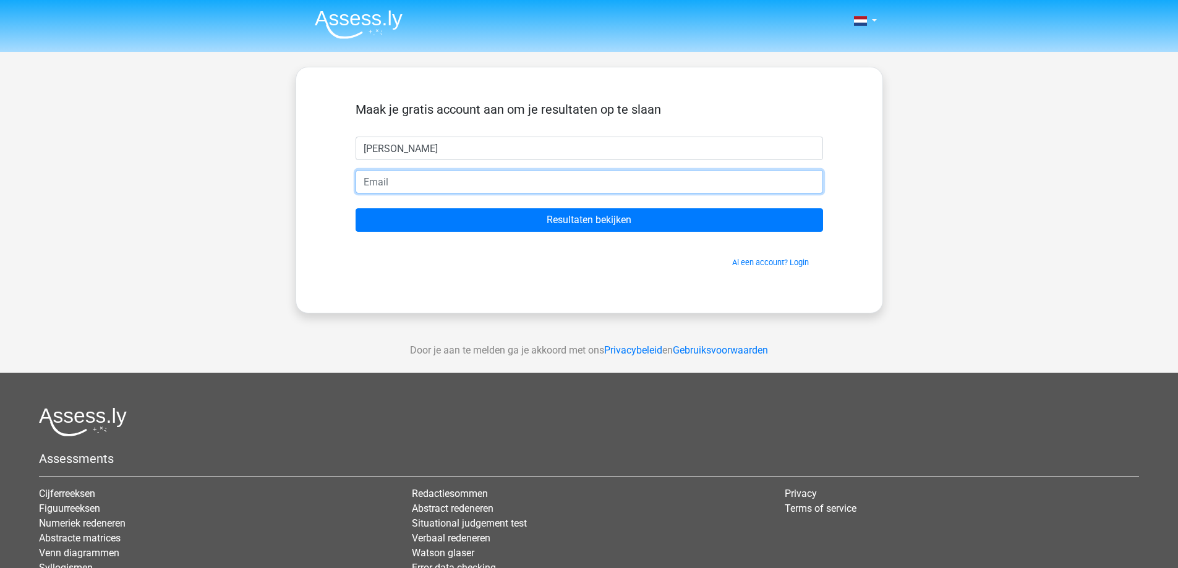
click at [433, 181] on input "email" at bounding box center [590, 182] width 468 height 24
type input "[EMAIL_ADDRESS][DOMAIN_NAME]"
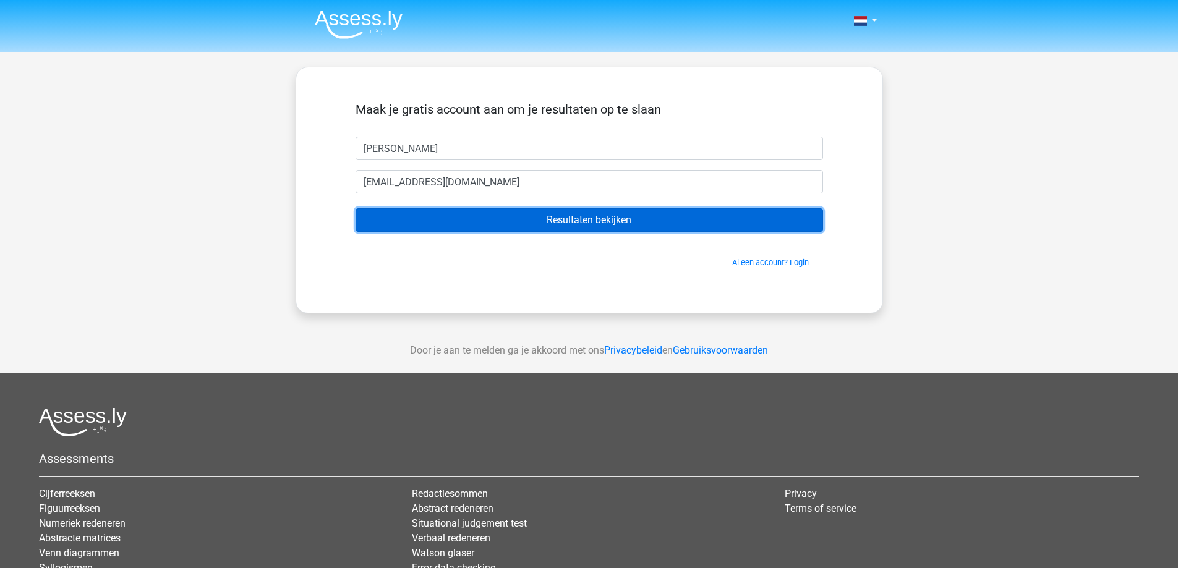
click at [581, 218] on input "Resultaten bekijken" at bounding box center [590, 220] width 468 height 24
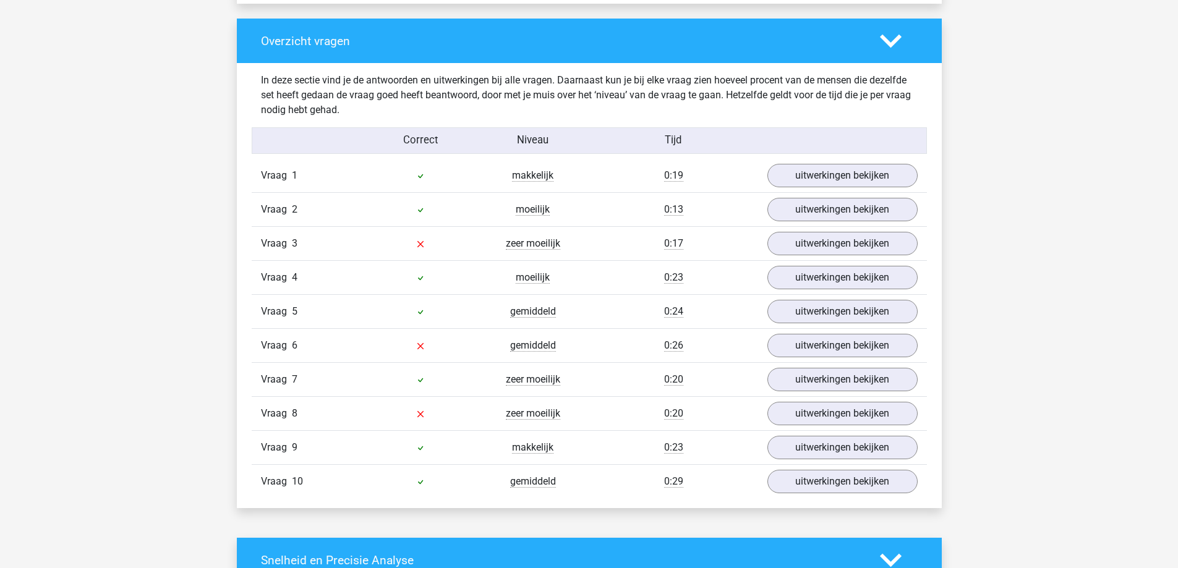
scroll to position [928, 0]
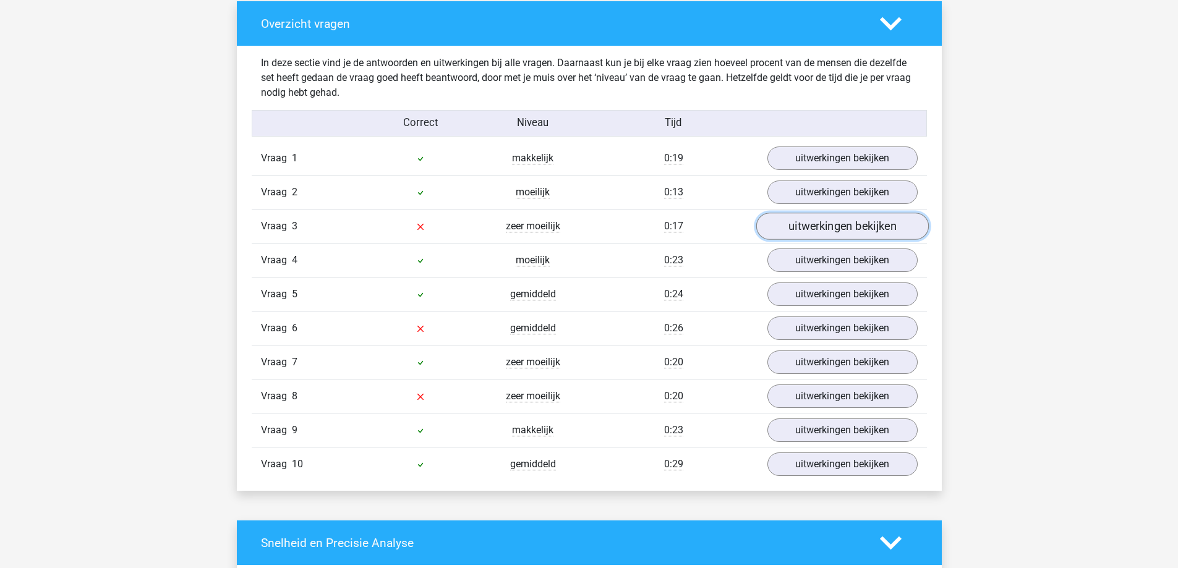
drag, startPoint x: 841, startPoint y: 226, endPoint x: 782, endPoint y: 224, distance: 58.2
click at [782, 224] on link "uitwerkingen bekijken" at bounding box center [842, 226] width 173 height 27
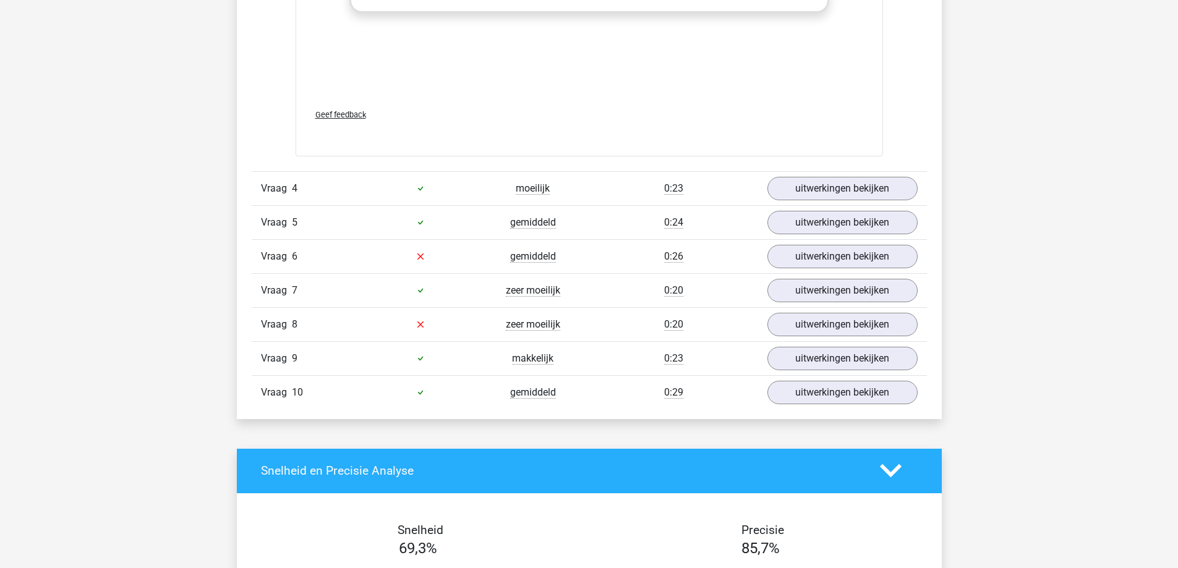
scroll to position [1670, 0]
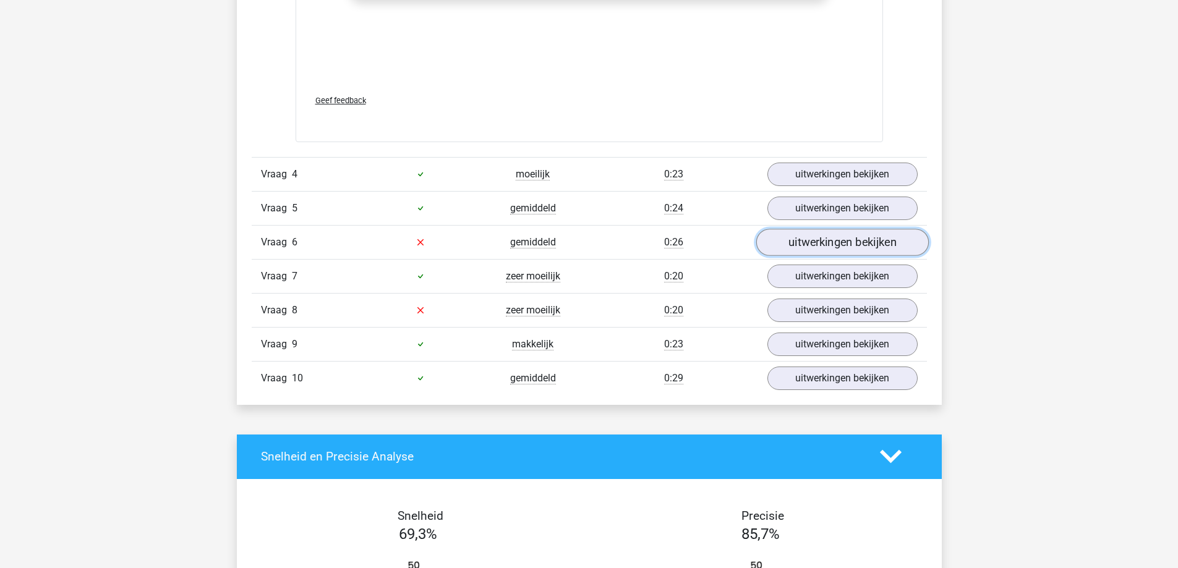
click at [826, 244] on link "uitwerkingen bekijken" at bounding box center [842, 242] width 173 height 27
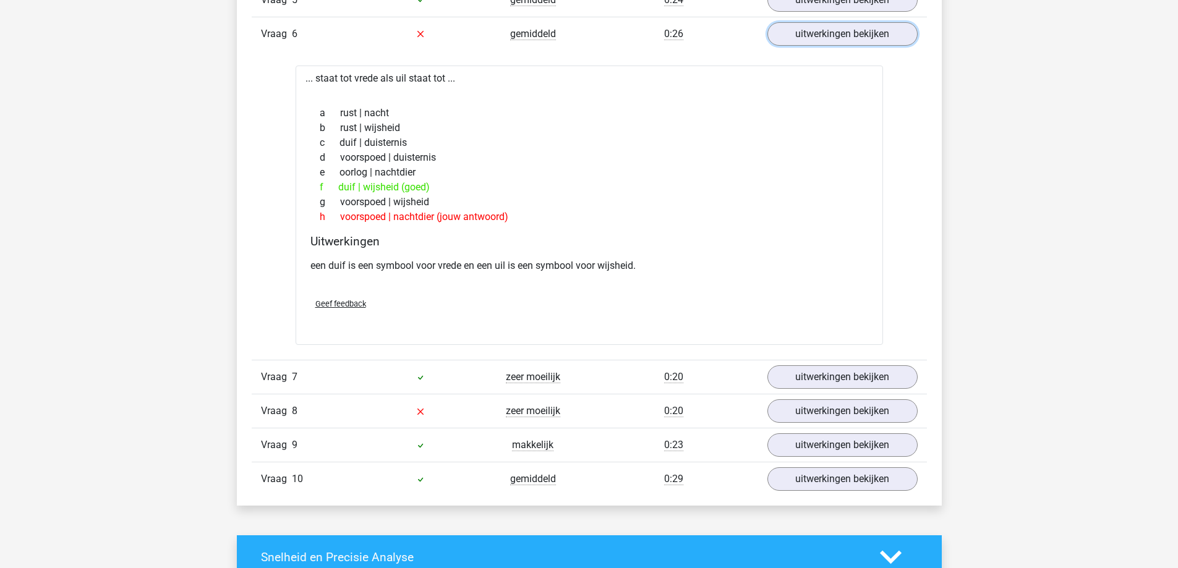
scroll to position [1917, 0]
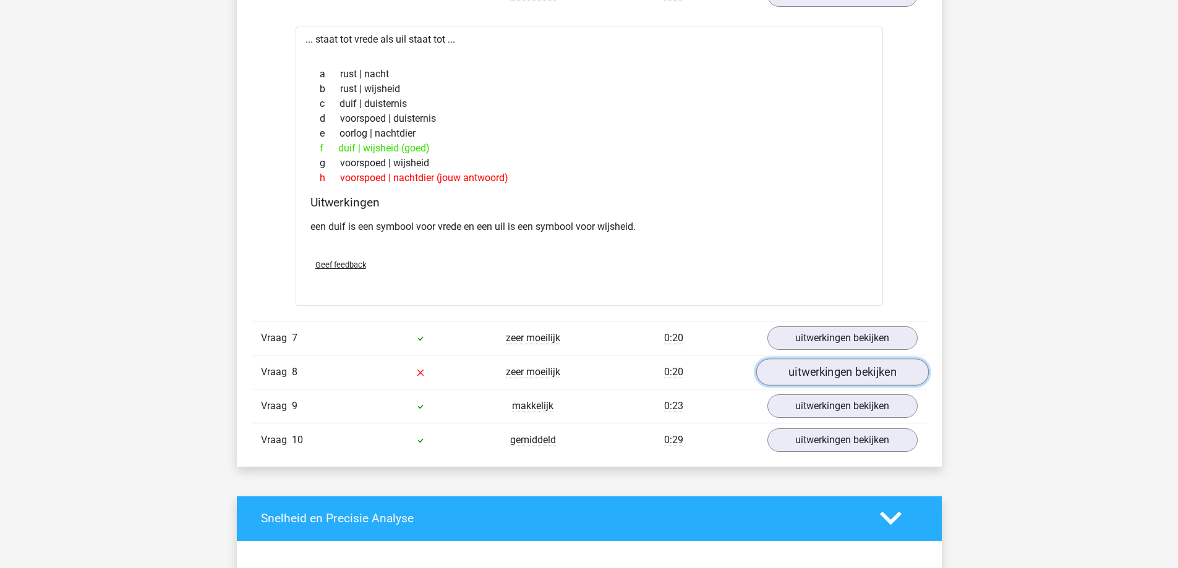
click at [794, 369] on link "uitwerkingen bekijken" at bounding box center [842, 372] width 173 height 27
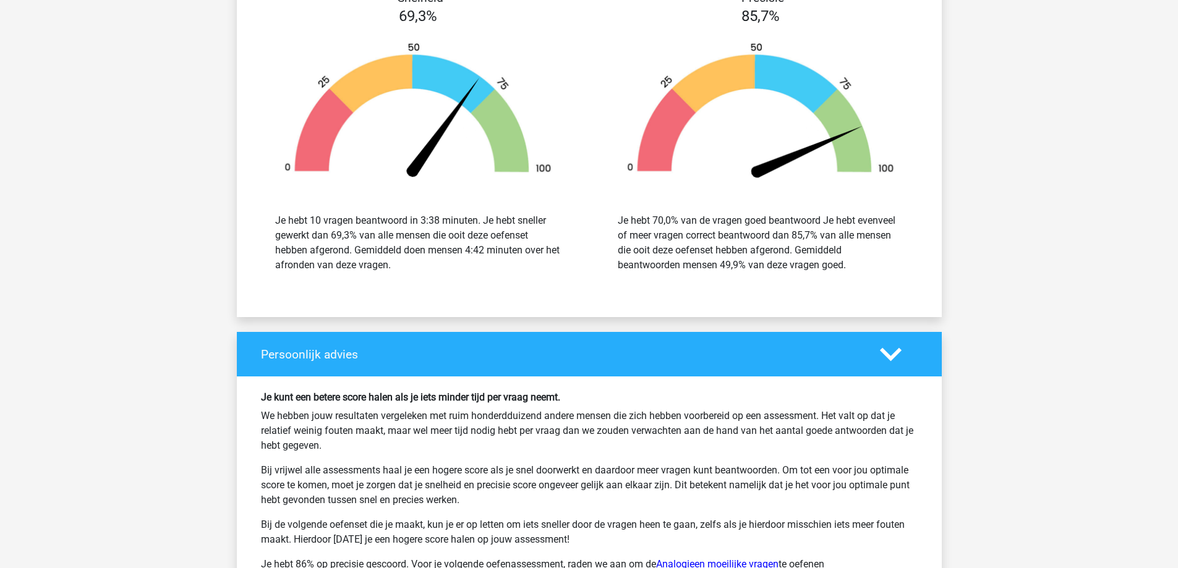
scroll to position [2845, 0]
